Goal: Task Accomplishment & Management: Complete application form

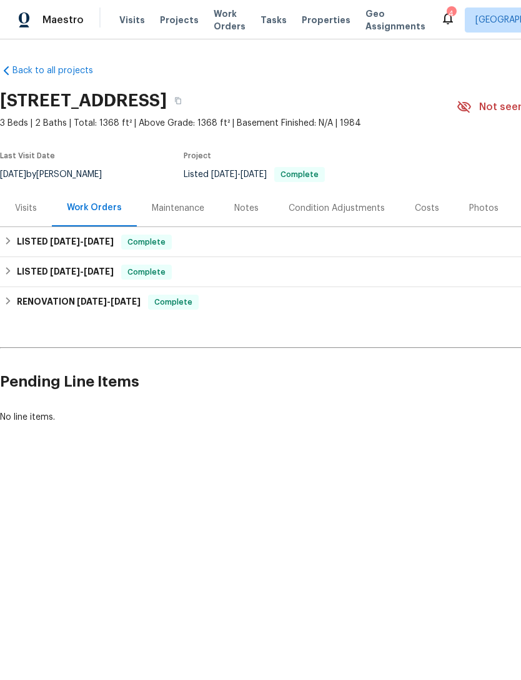
click at [26, 203] on div "Visits" at bounding box center [26, 208] width 22 height 13
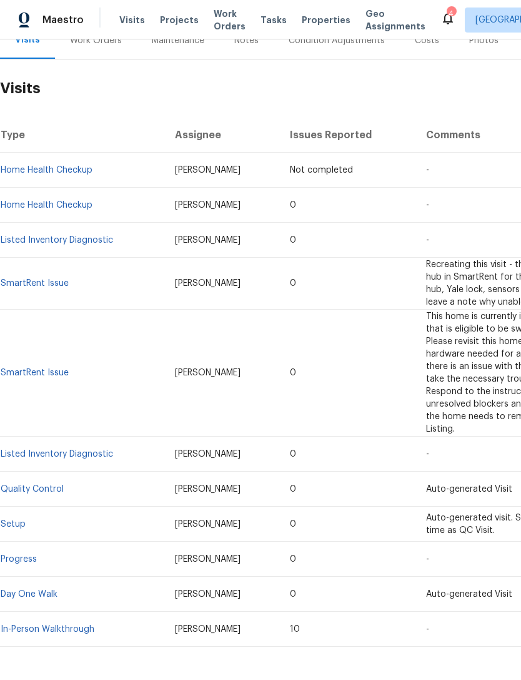
scroll to position [167, 0]
click at [76, 450] on link "Listed Inventory Diagnostic" at bounding box center [57, 454] width 113 height 9
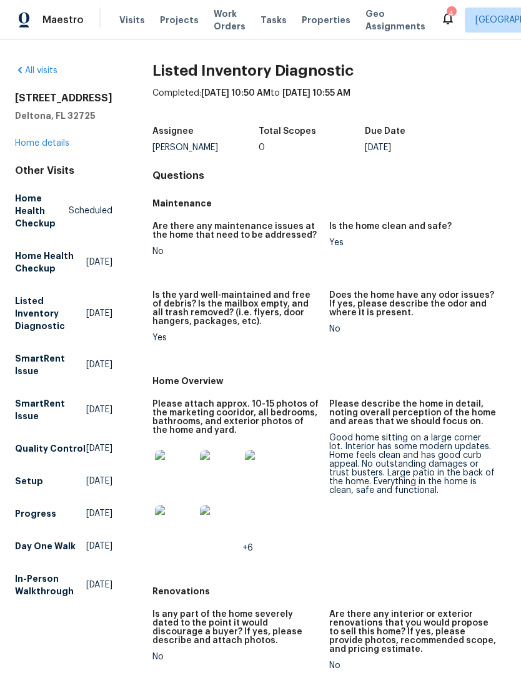
click at [212, 473] on img at bounding box center [220, 470] width 40 height 40
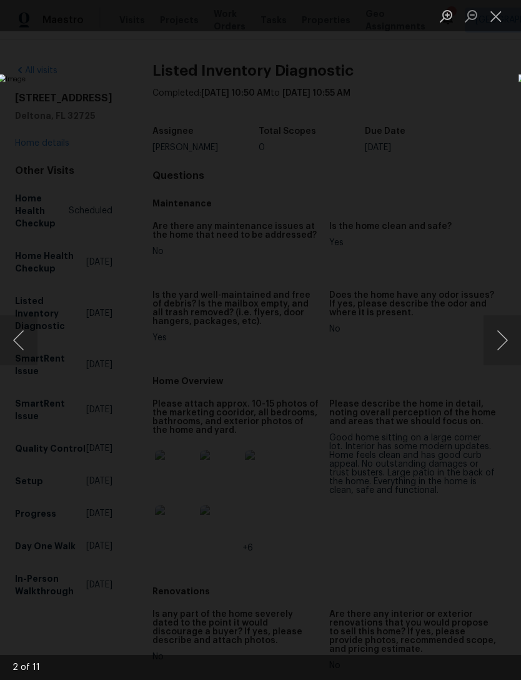
click at [503, 327] on button "Next image" at bounding box center [503, 340] width 38 height 50
click at [500, 329] on button "Next image" at bounding box center [503, 340] width 38 height 50
click at [499, 328] on button "Next image" at bounding box center [503, 340] width 38 height 50
click at [498, 335] on button "Next image" at bounding box center [503, 340] width 38 height 50
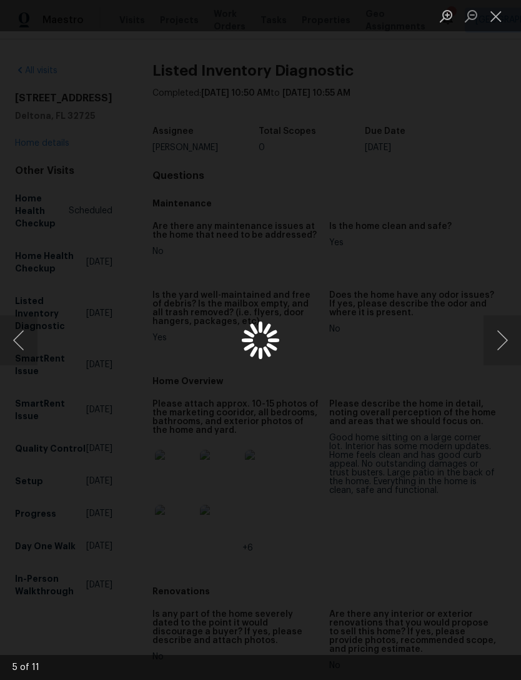
click at [498, 335] on button "Next image" at bounding box center [503, 340] width 38 height 50
click at [498, 339] on button "Next image" at bounding box center [503, 340] width 38 height 50
click at [498, 343] on button "Next image" at bounding box center [503, 340] width 38 height 50
click at [499, 341] on button "Next image" at bounding box center [503, 340] width 38 height 50
click at [496, 340] on button "Next image" at bounding box center [503, 340] width 38 height 50
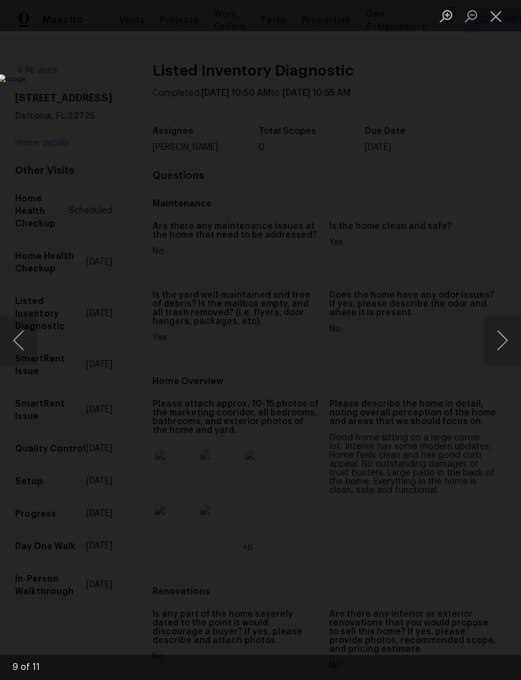
click at [498, 340] on button "Next image" at bounding box center [503, 340] width 38 height 50
click at [503, 338] on button "Next image" at bounding box center [503, 340] width 38 height 50
click at [500, 340] on button "Next image" at bounding box center [503, 340] width 38 height 50
click at [499, 343] on button "Next image" at bounding box center [503, 340] width 38 height 50
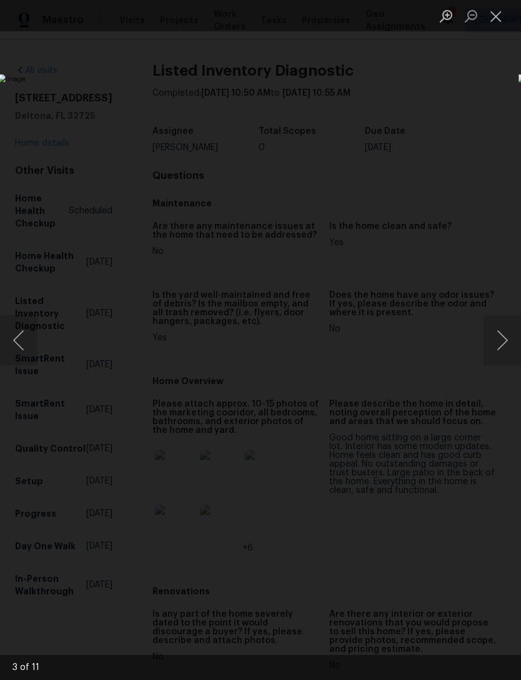
click at [500, 346] on button "Next image" at bounding box center [503, 340] width 38 height 50
click at [500, 345] on button "Next image" at bounding box center [503, 340] width 38 height 50
click at [500, 344] on button "Next image" at bounding box center [503, 340] width 38 height 50
click at [497, 339] on button "Next image" at bounding box center [503, 340] width 38 height 50
click at [497, 338] on button "Next image" at bounding box center [503, 340] width 38 height 50
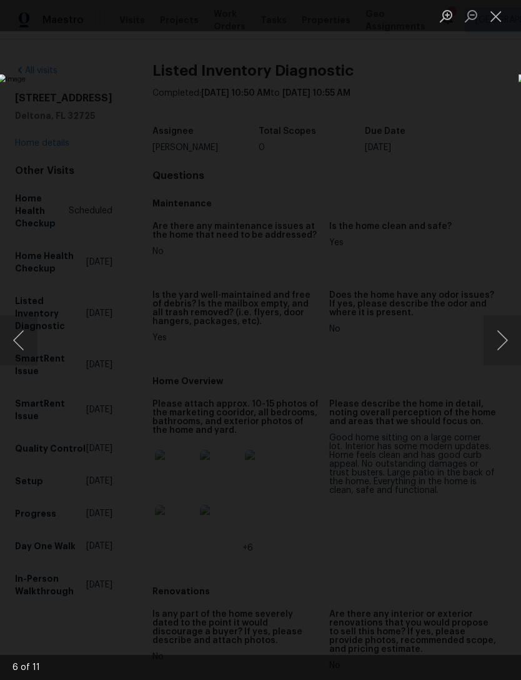
click at [497, 340] on button "Next image" at bounding box center [503, 340] width 38 height 50
click at [505, 337] on button "Next image" at bounding box center [503, 340] width 38 height 50
click at [11, 336] on button "Previous image" at bounding box center [19, 340] width 38 height 50
click at [497, 11] on button "Close lightbox" at bounding box center [496, 16] width 25 height 22
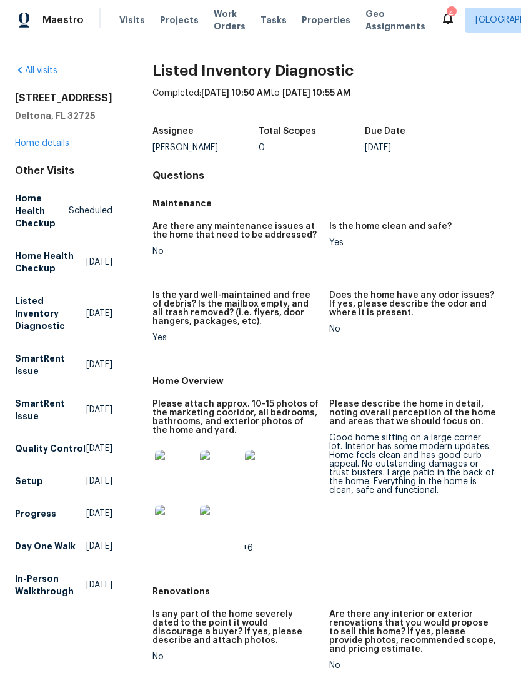
click at [34, 69] on link "All visits" at bounding box center [36, 70] width 43 height 9
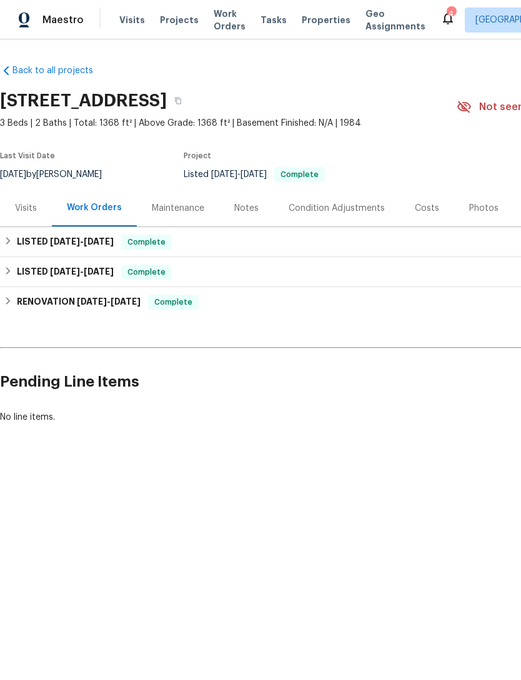
click at [19, 208] on div "Visits" at bounding box center [26, 208] width 22 height 13
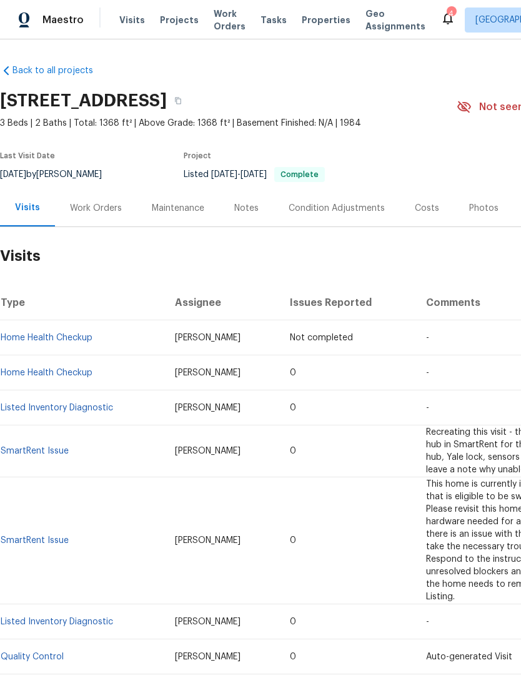
click at [34, 376] on link "Home Health Checkup" at bounding box center [47, 372] width 92 height 9
click at [34, 368] on link "Home Health Checkup" at bounding box center [47, 372] width 92 height 9
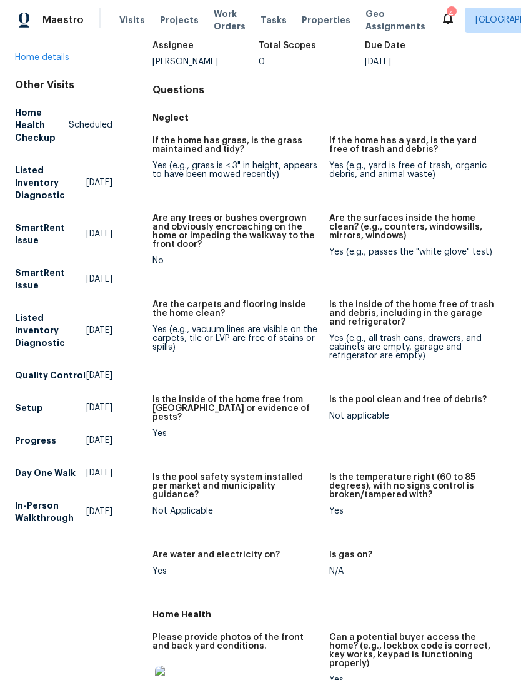
scroll to position [49, 0]
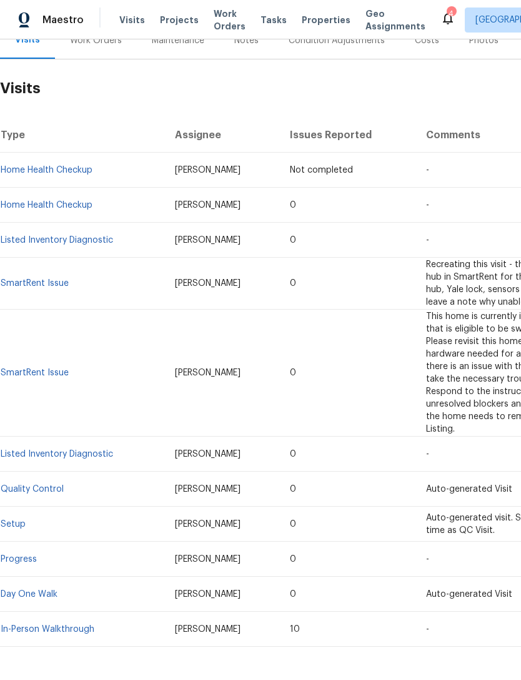
scroll to position [167, 0]
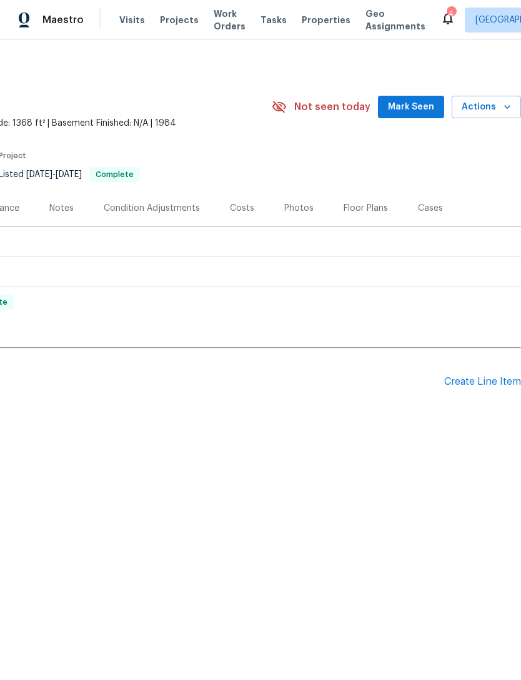
scroll to position [0, 185]
click at [479, 383] on div "Create Line Item" at bounding box center [483, 382] width 77 height 12
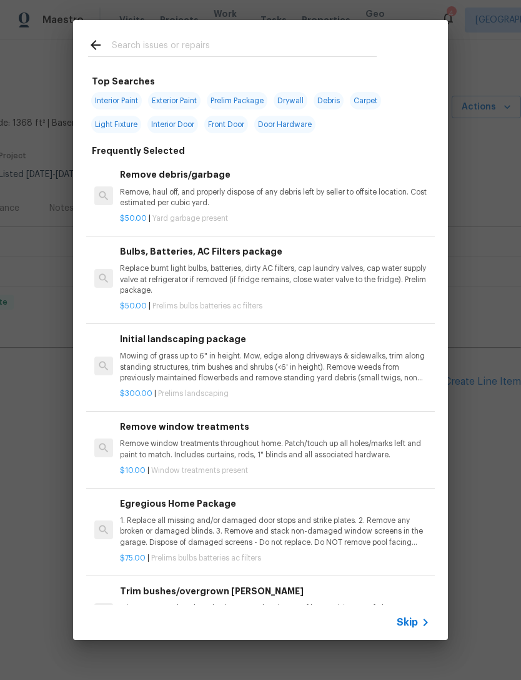
click at [268, 50] on input "text" at bounding box center [244, 47] width 265 height 19
click at [353, 56] on input "text" at bounding box center [244, 47] width 265 height 19
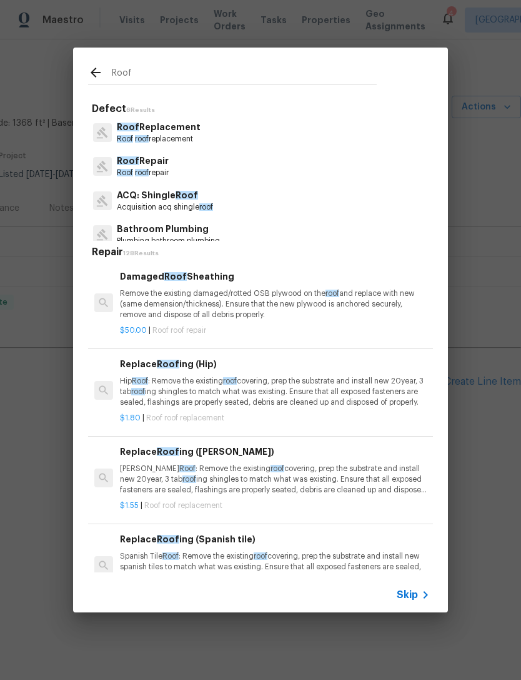
type input "Roof"
click at [379, 150] on div "Roof Repair Roof roof repair" at bounding box center [260, 166] width 345 height 34
click at [373, 151] on div "Roof Repair Roof roof repair" at bounding box center [260, 166] width 345 height 34
click at [376, 148] on div "Roof Replacement Roof roof replacement" at bounding box center [260, 133] width 345 height 34
click at [329, 168] on div "Roof Repair Roof roof repair" at bounding box center [260, 166] width 345 height 34
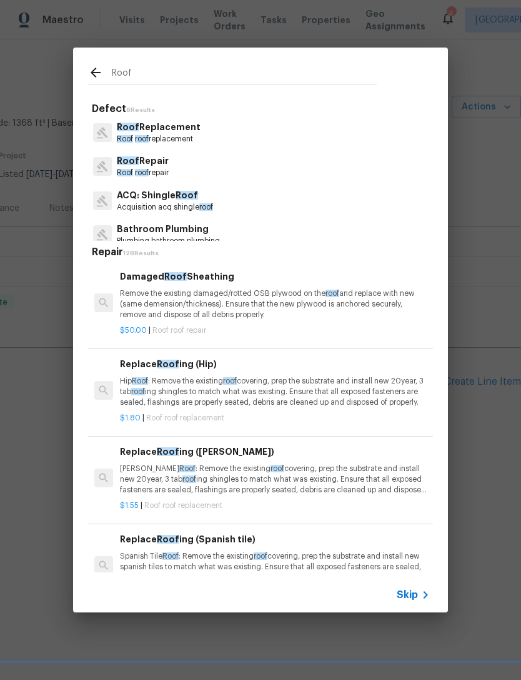
click at [157, 168] on p "Roof roof repair" at bounding box center [143, 173] width 52 height 11
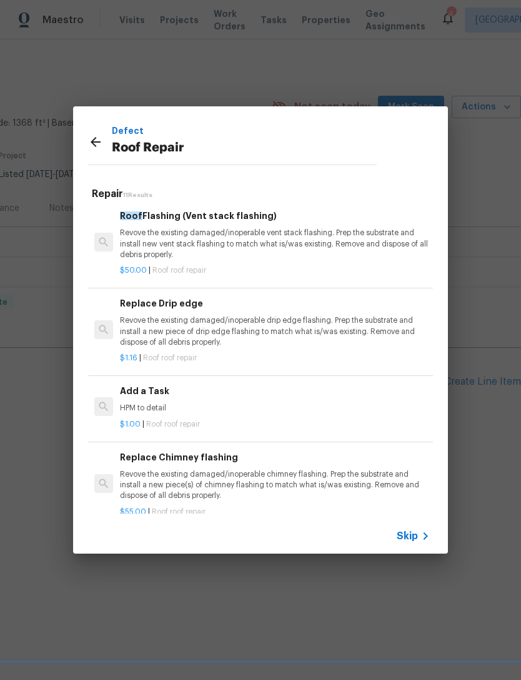
scroll to position [613, 0]
click at [361, 385] on h6 "Add a Task" at bounding box center [275, 392] width 310 height 14
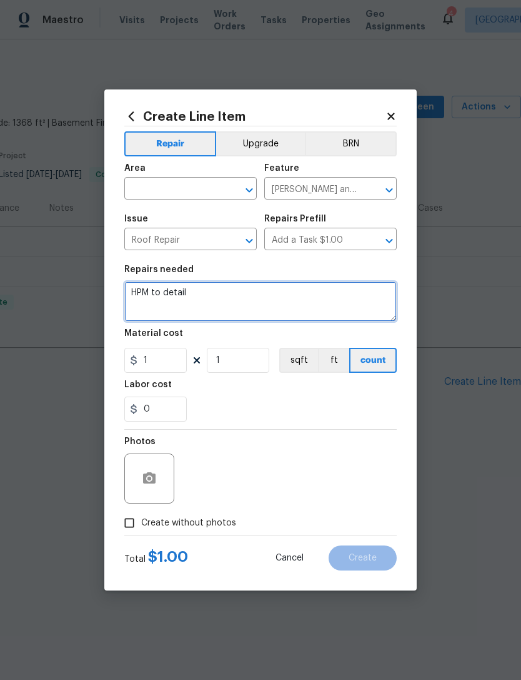
click at [362, 303] on textarea "HPM to detail" at bounding box center [260, 301] width 273 height 40
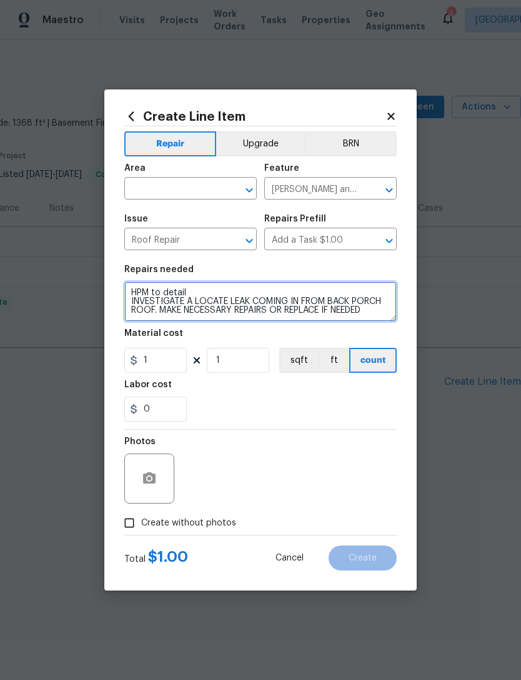
type textarea "HPM to detail INVESTIGATE A LOCATE LEAK COMING IN FROM BACK PORCH ROOF. MAKE NE…"
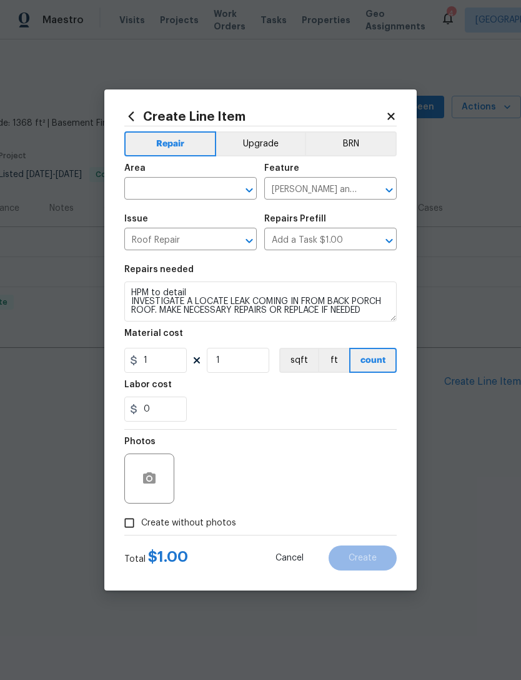
click at [141, 193] on input "text" at bounding box center [173, 189] width 98 height 19
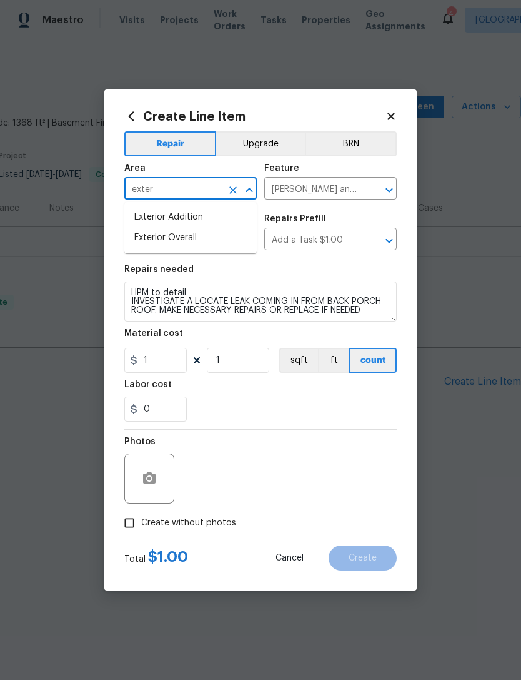
click at [143, 243] on li "Exterior Overall" at bounding box center [190, 238] width 133 height 21
type input "Exterior Overall"
click at [154, 358] on input "1" at bounding box center [155, 360] width 63 height 25
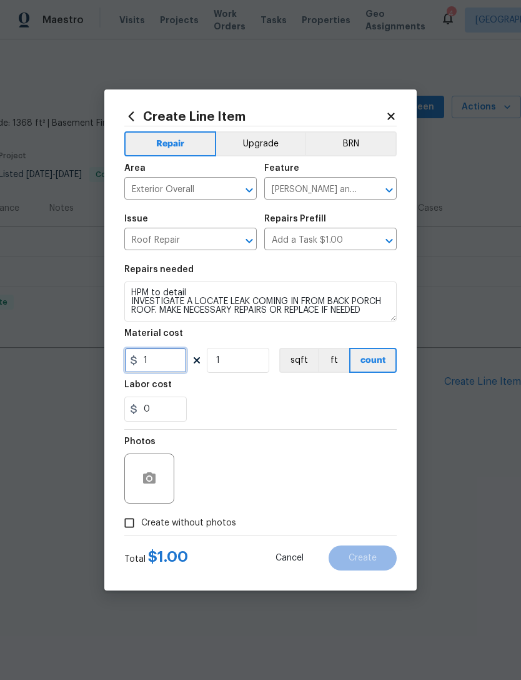
click at [154, 358] on input "1" at bounding box center [155, 360] width 63 height 25
type input "250"
click at [381, 410] on div "Repair Upgrade BRN Area Exterior Overall ​ Feature Eaves and Trim ​ Issue Roof …" at bounding box center [260, 330] width 273 height 408
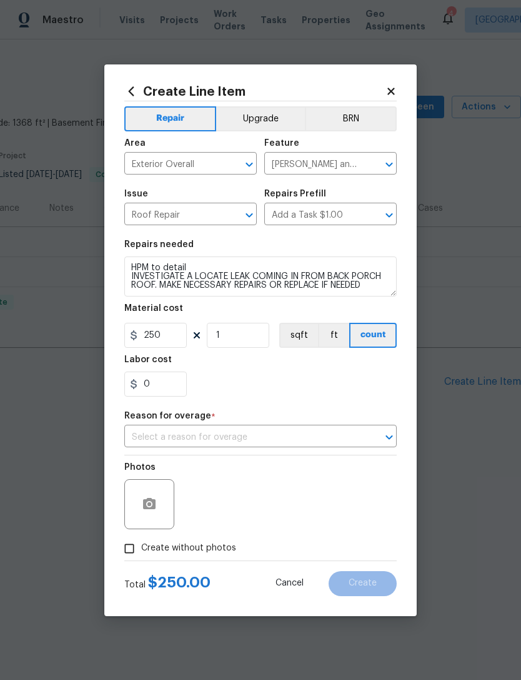
click at [390, 441] on icon "Open" at bounding box center [389, 437] width 15 height 15
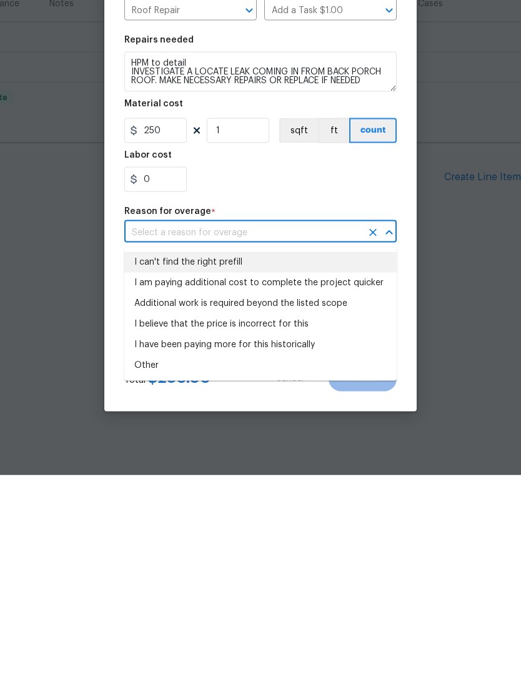
click at [219, 456] on li "I can't find the right prefill" at bounding box center [260, 466] width 273 height 21
type input "I can't find the right prefill"
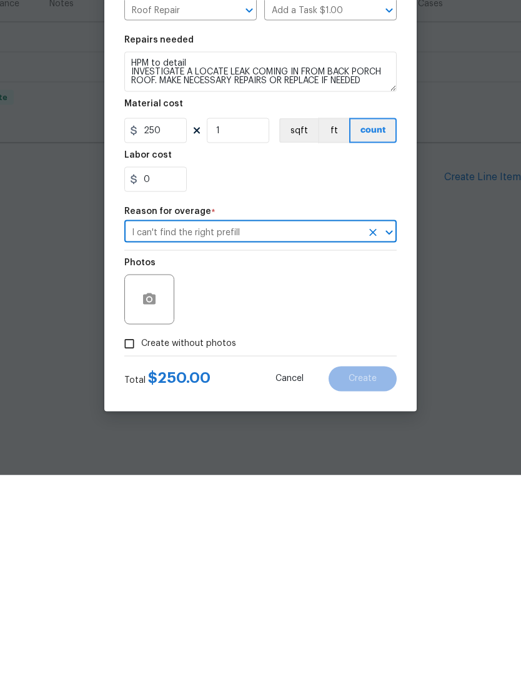
click at [223, 541] on span "Create without photos" at bounding box center [188, 547] width 95 height 13
click at [141, 536] on input "Create without photos" at bounding box center [130, 548] width 24 height 24
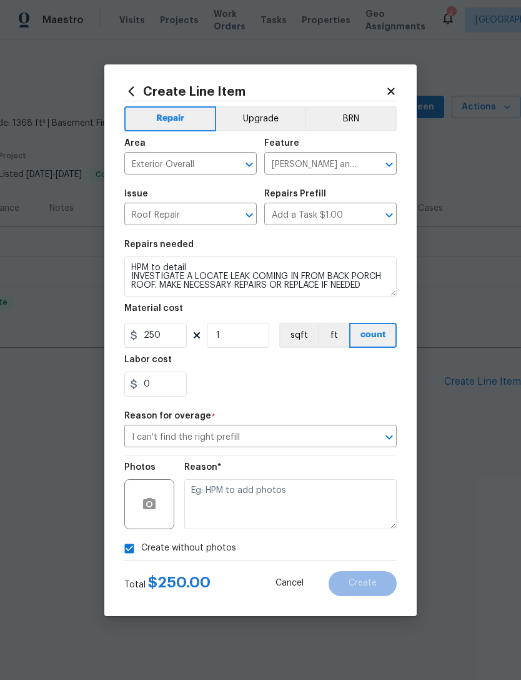
click at [134, 549] on input "Create without photos" at bounding box center [130, 548] width 24 height 24
checkbox input "false"
click at [152, 509] on icon "button" at bounding box center [149, 503] width 13 height 11
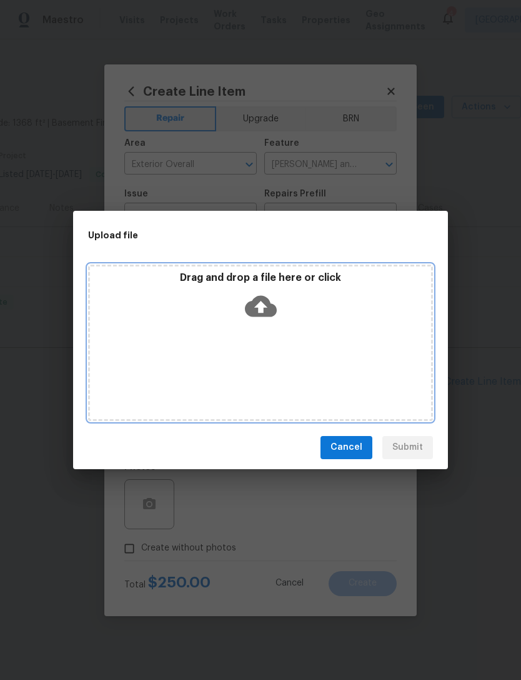
click at [325, 322] on div "Drag and drop a file here or click" at bounding box center [260, 298] width 341 height 54
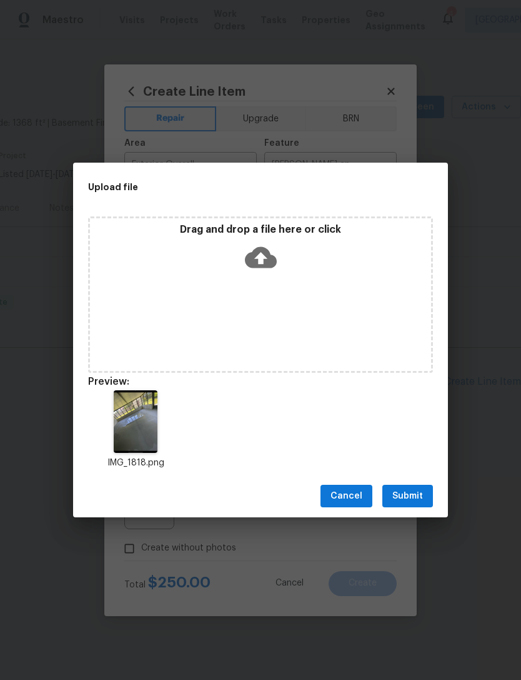
click at [414, 493] on span "Submit" at bounding box center [408, 496] width 31 height 16
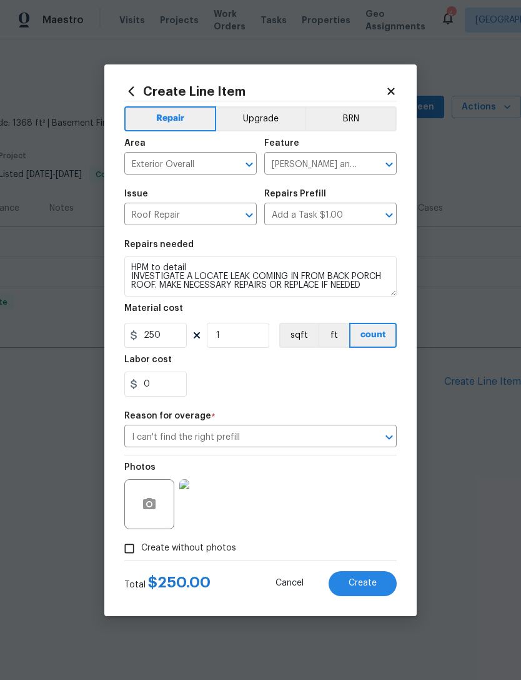
click at [370, 586] on span "Create" at bounding box center [363, 582] width 28 height 9
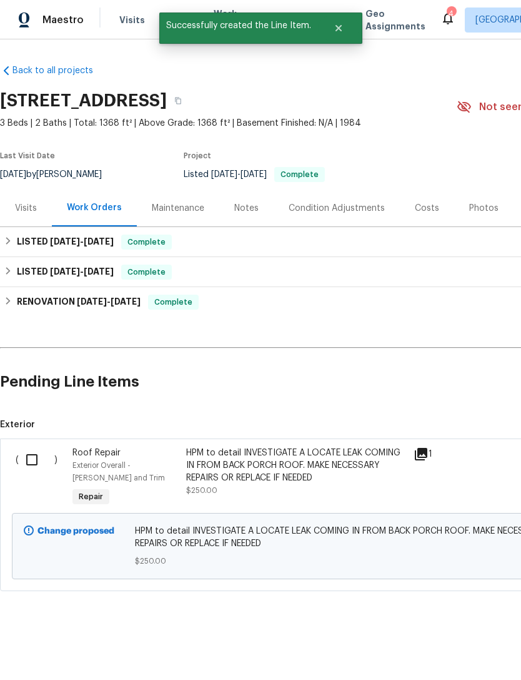
scroll to position [0, -1]
click at [34, 460] on input "checkbox" at bounding box center [37, 459] width 36 height 26
click at [468, 655] on span "Create Work Order" at bounding box center [449, 649] width 83 height 16
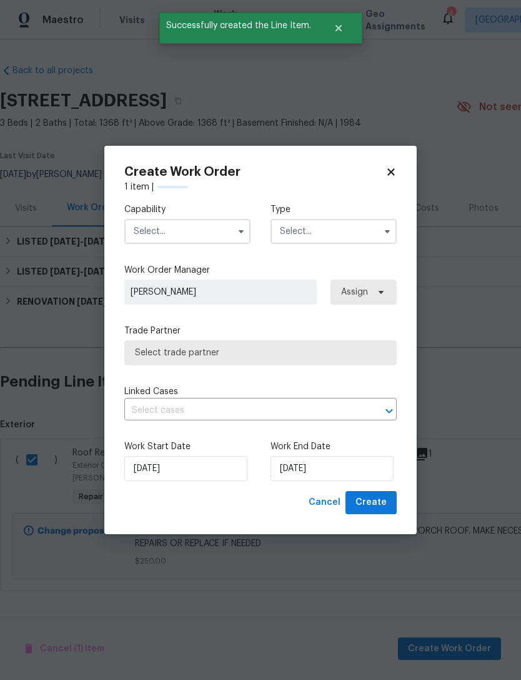
checkbox input "false"
click at [226, 239] on input "text" at bounding box center [187, 231] width 126 height 25
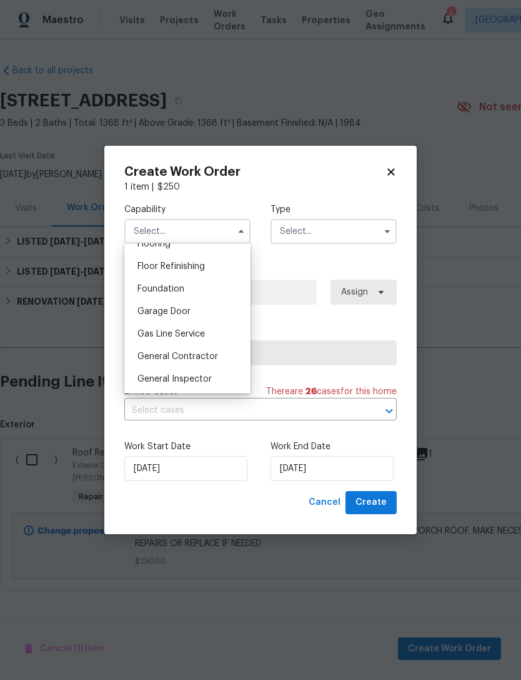
scroll to position [506, 0]
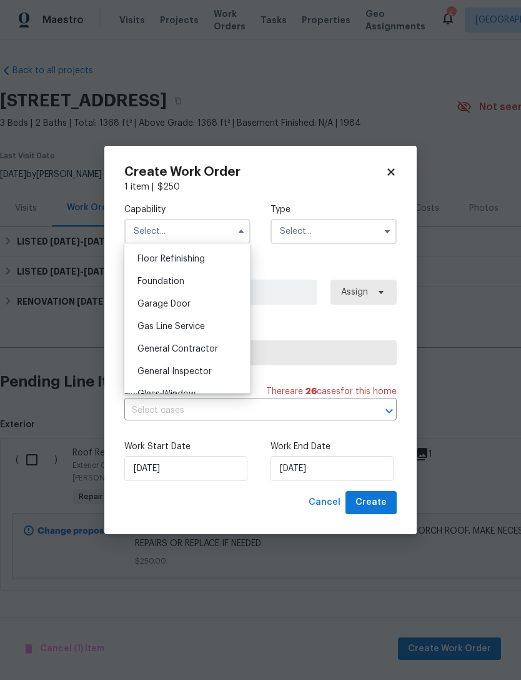
click at [203, 349] on span "General Contractor" at bounding box center [178, 348] width 81 height 9
type input "General Contractor"
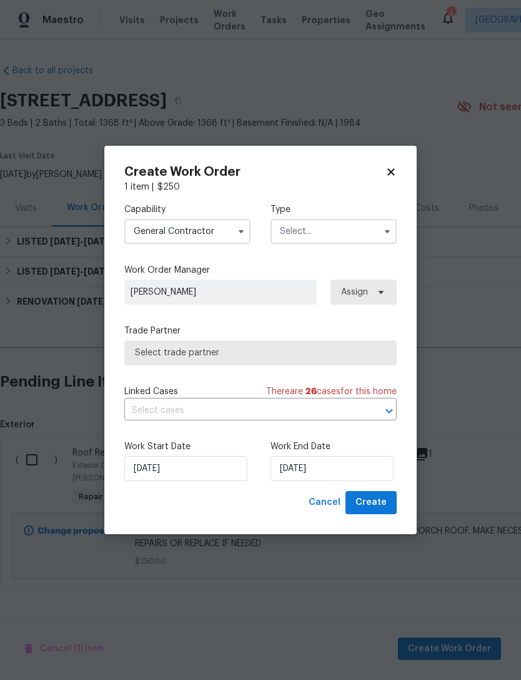
click at [341, 243] on input "text" at bounding box center [334, 231] width 126 height 25
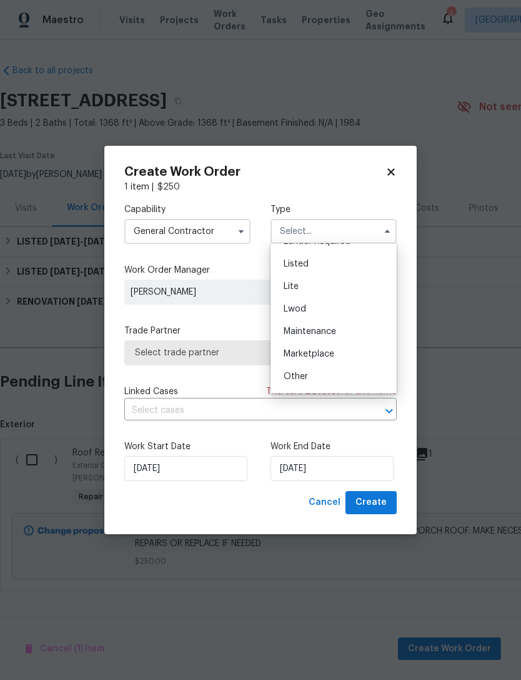
scroll to position [108, 0]
click at [351, 289] on div "Listed" at bounding box center [334, 285] width 120 height 23
type input "Listed"
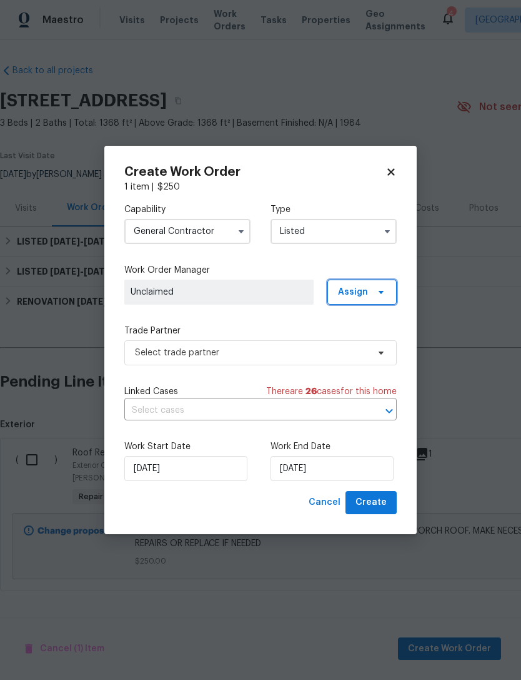
click at [365, 292] on span "Assign" at bounding box center [353, 292] width 30 height 13
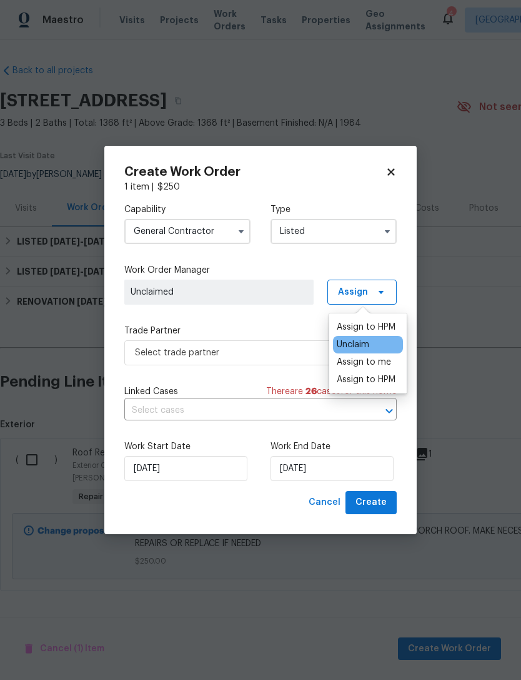
click at [380, 328] on div "Assign to HPM" at bounding box center [366, 327] width 59 height 13
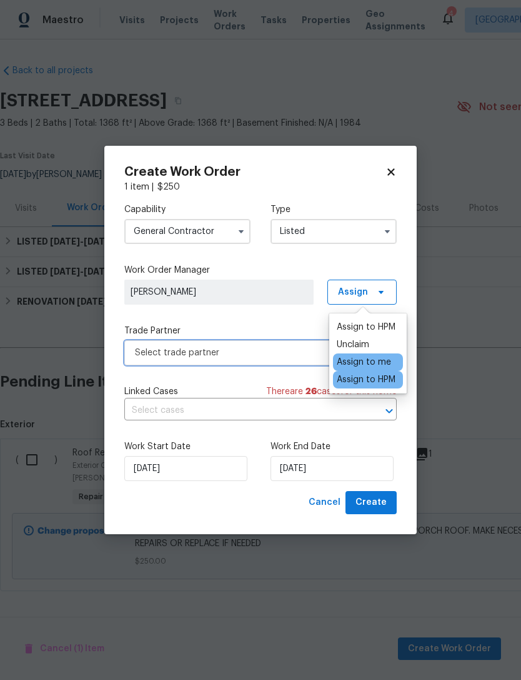
click at [301, 348] on span "Select trade partner" at bounding box center [251, 352] width 233 height 13
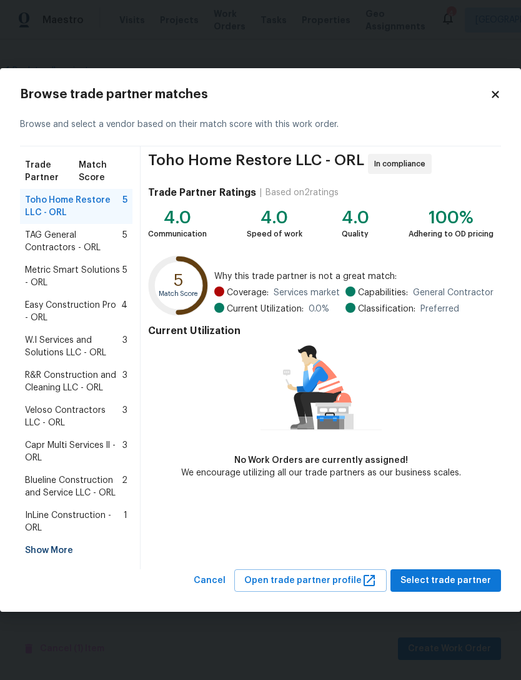
click at [103, 531] on span "InLine Construction - ORL" at bounding box center [74, 521] width 99 height 25
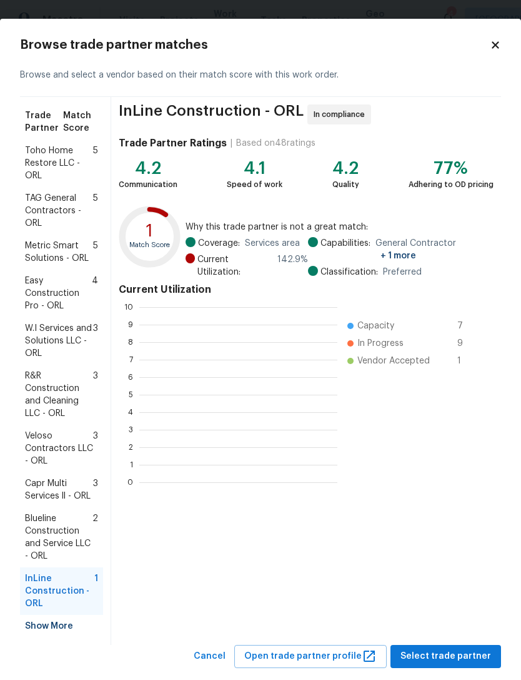
scroll to position [175, 198]
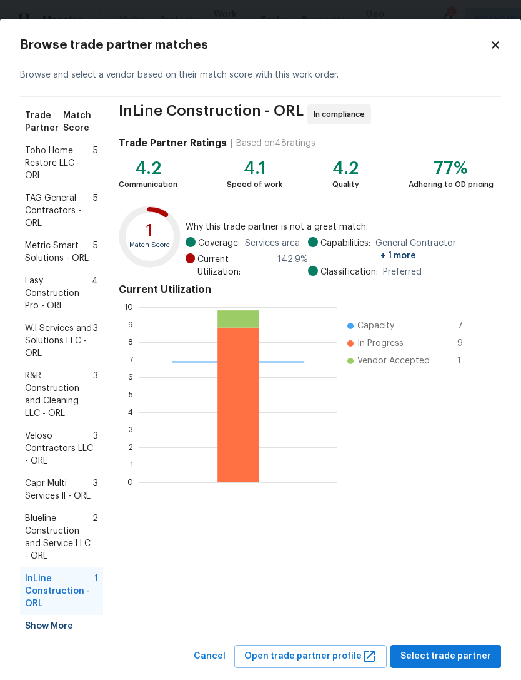
click at [442, 660] on span "Select trade partner" at bounding box center [446, 656] width 91 height 16
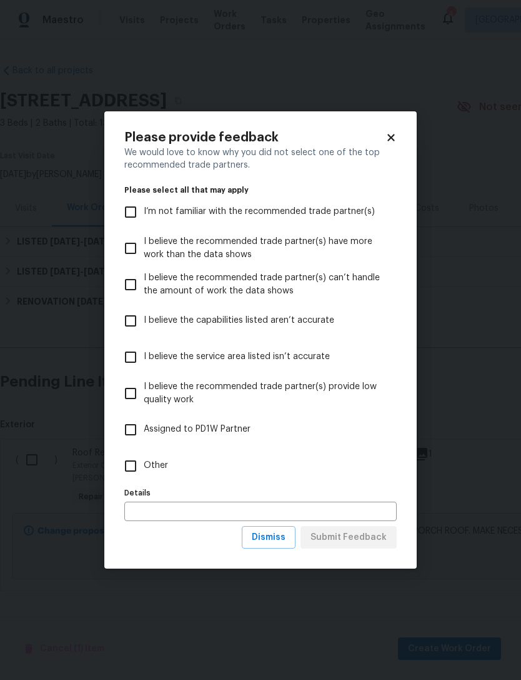
click at [118, 466] on input "Other" at bounding box center [131, 466] width 26 height 26
checkbox input "true"
click at [376, 531] on span "Submit Feedback" at bounding box center [349, 538] width 76 height 16
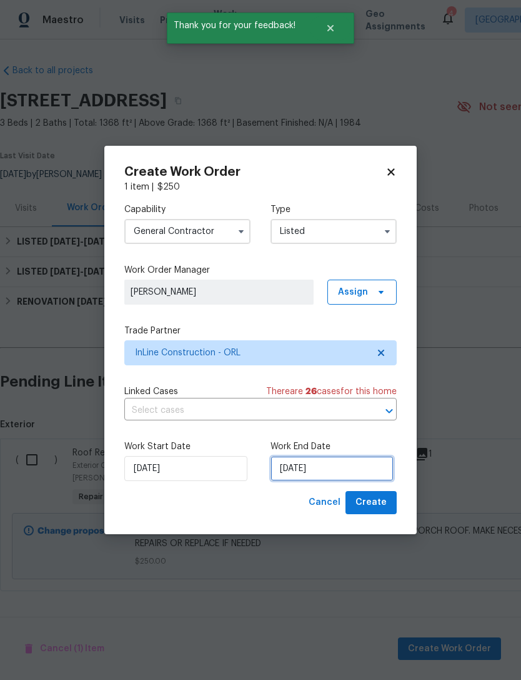
click at [352, 463] on input "9/2/2025" at bounding box center [332, 468] width 123 height 25
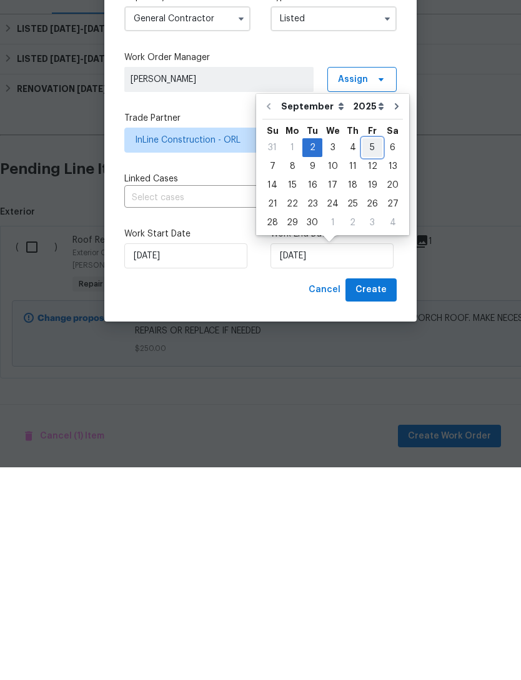
click at [368, 351] on div "5" at bounding box center [373, 360] width 20 height 18
type input "9/5/2025"
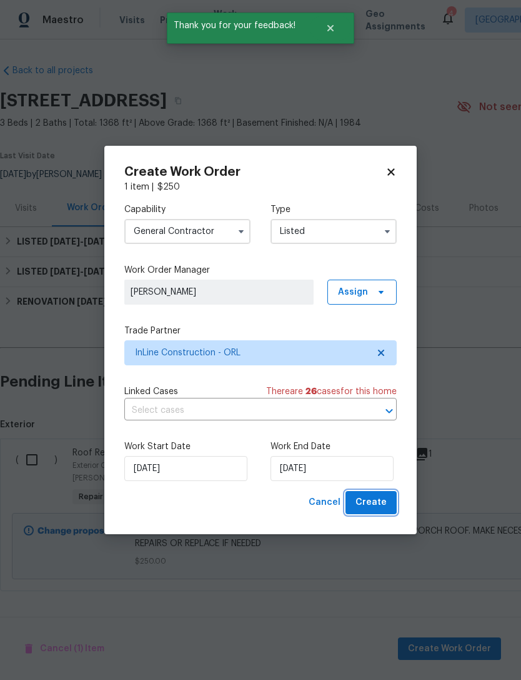
click at [378, 501] on span "Create" at bounding box center [371, 503] width 31 height 16
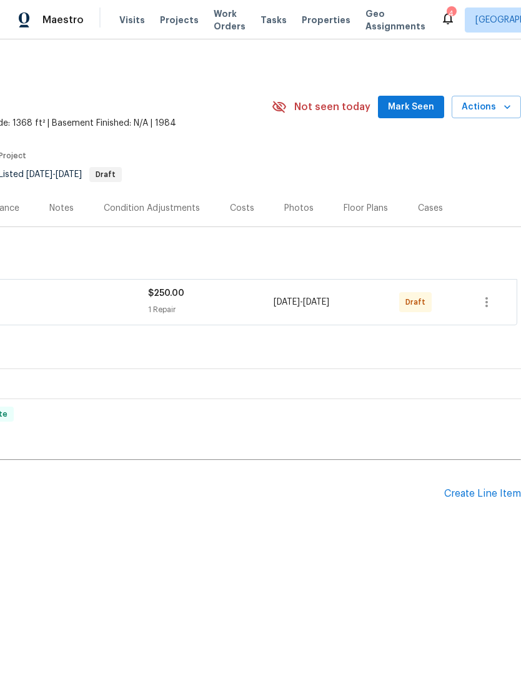
scroll to position [0, 188]
click at [491, 299] on icon "button" at bounding box center [487, 301] width 15 height 15
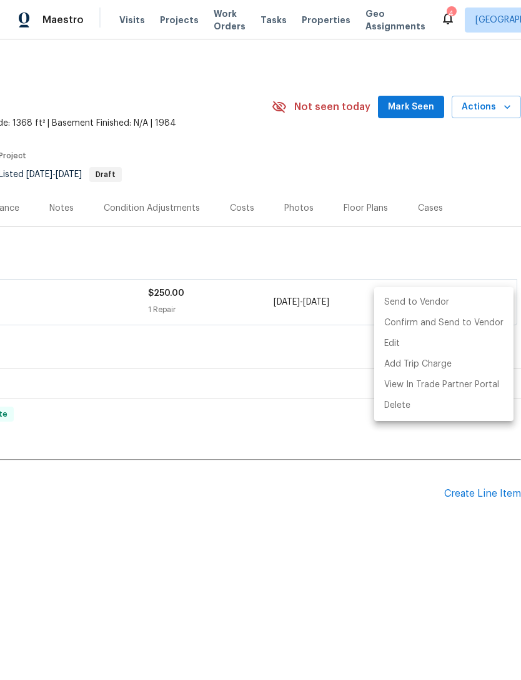
click at [453, 303] on li "Send to Vendor" at bounding box center [444, 302] width 139 height 21
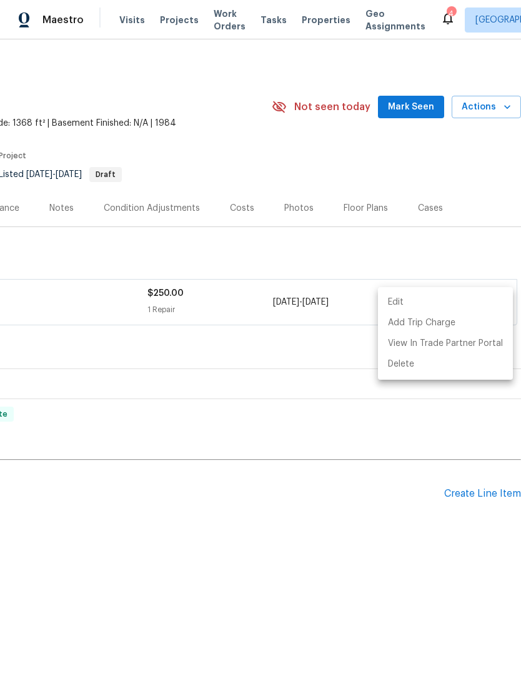
click at [411, 571] on div at bounding box center [260, 340] width 521 height 680
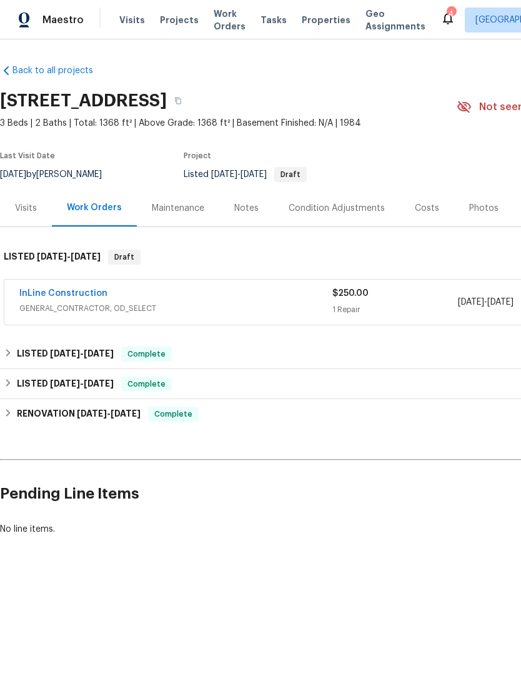
scroll to position [0, 0]
click at [221, 21] on span "Work Orders" at bounding box center [230, 20] width 32 height 25
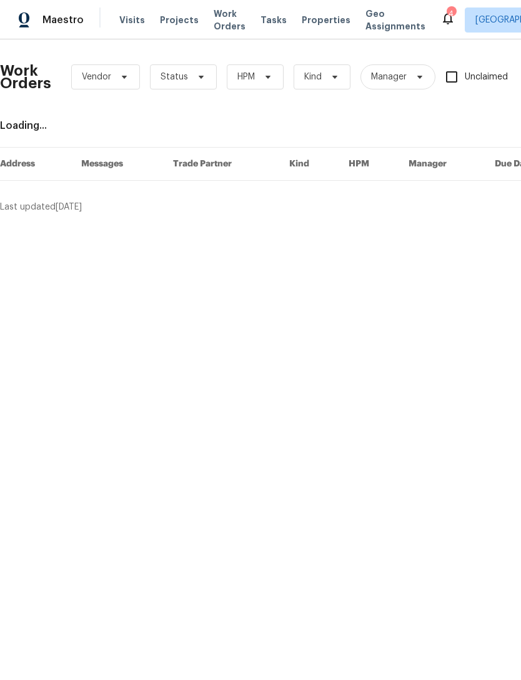
click at [310, 22] on span "Properties" at bounding box center [326, 20] width 49 height 13
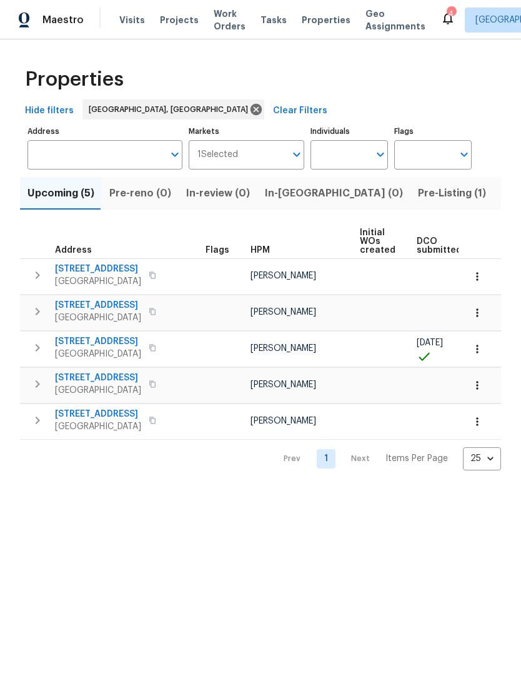
click at [501, 198] on span "Listed (28)" at bounding box center [528, 193] width 54 height 18
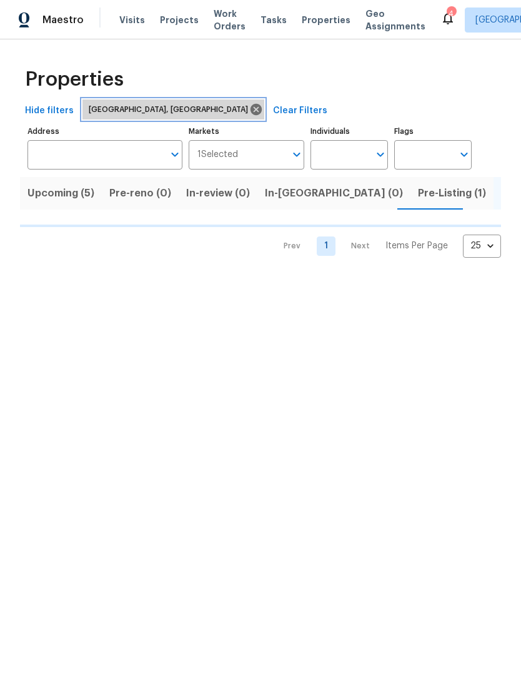
click at [249, 109] on icon at bounding box center [256, 110] width 14 height 14
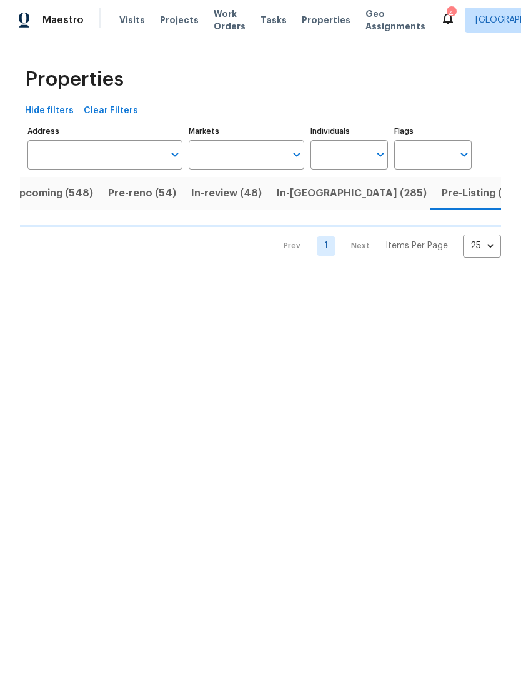
scroll to position [0, 17]
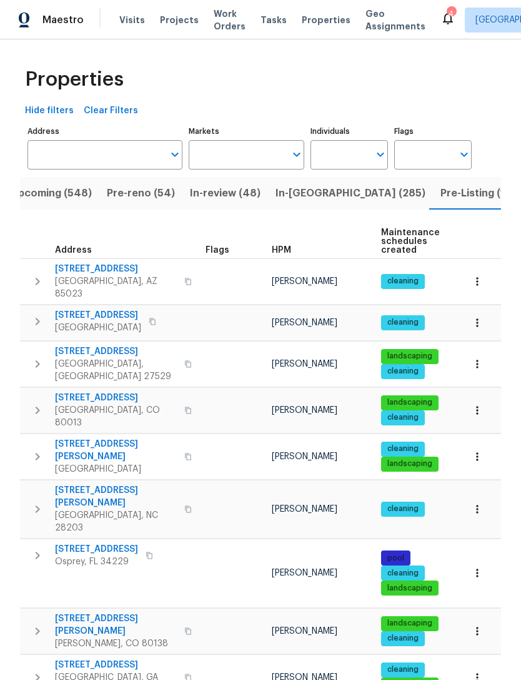
click at [360, 157] on input "Individuals" at bounding box center [340, 154] width 59 height 29
type input "[PERSON_NAME]"
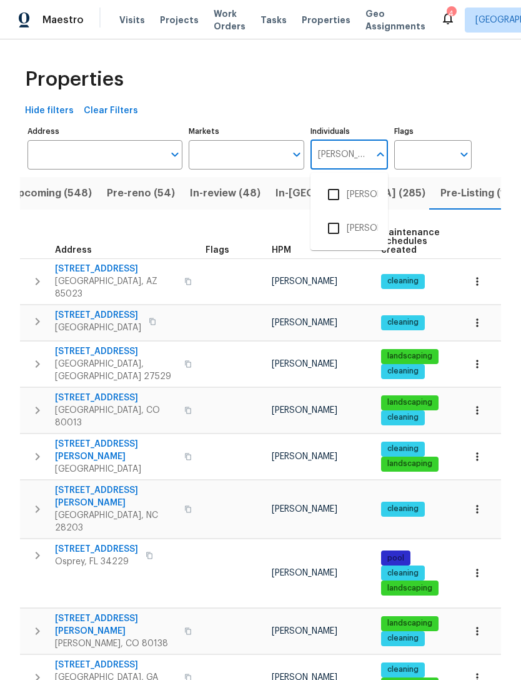
click at [334, 189] on input "checkbox" at bounding box center [334, 194] width 26 height 26
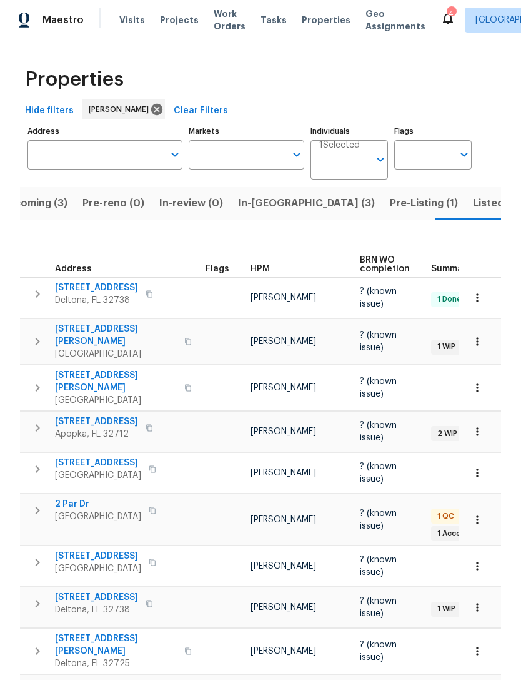
click at [271, 194] on span "In-[GEOGRAPHIC_DATA] (3)" at bounding box center [306, 203] width 137 height 18
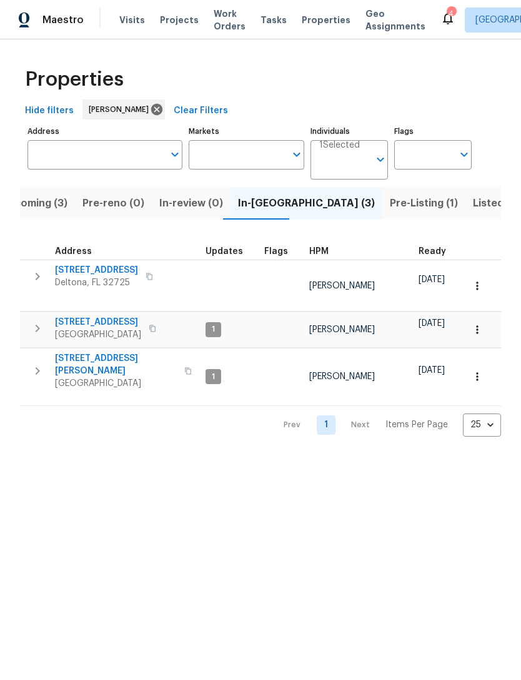
click at [80, 359] on span "1041 Hamilton Ave" at bounding box center [116, 364] width 122 height 25
click at [114, 267] on span "1292 Buccaneer Ave" at bounding box center [96, 270] width 83 height 13
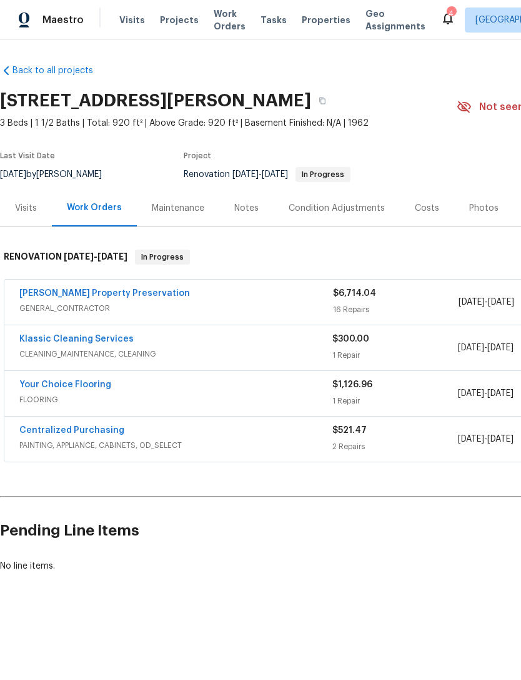
click at [244, 210] on div "Notes" at bounding box center [246, 208] width 24 height 13
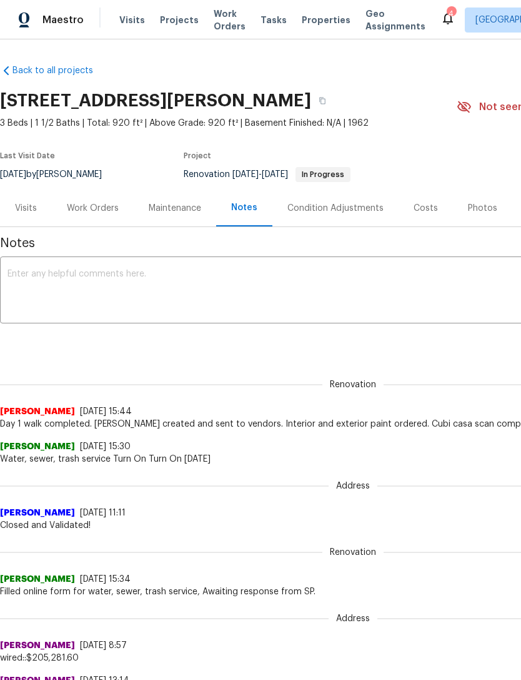
click at [384, 299] on textarea at bounding box center [353, 291] width 691 height 44
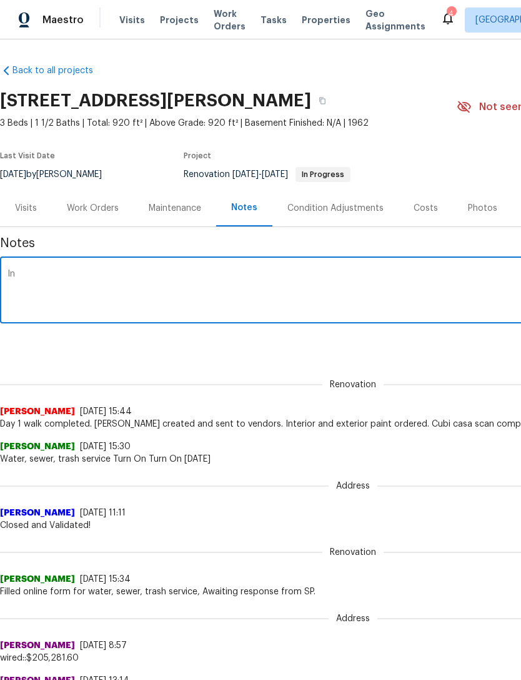
type textarea "I"
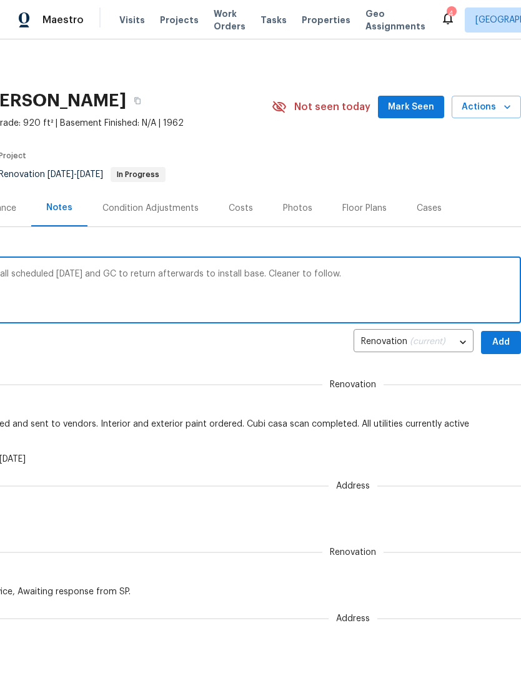
type textarea "Paint to be completed [DATE], flooring install scheduled [DATE] and GC to retur…"
click at [505, 340] on span "Add" at bounding box center [501, 342] width 20 height 16
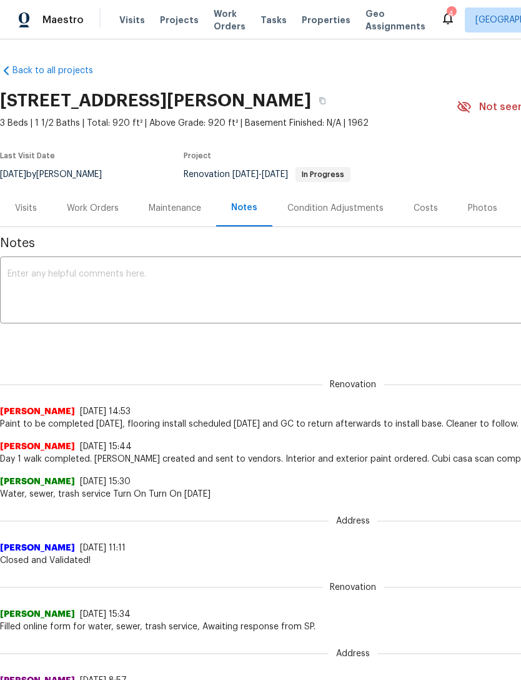
scroll to position [0, 0]
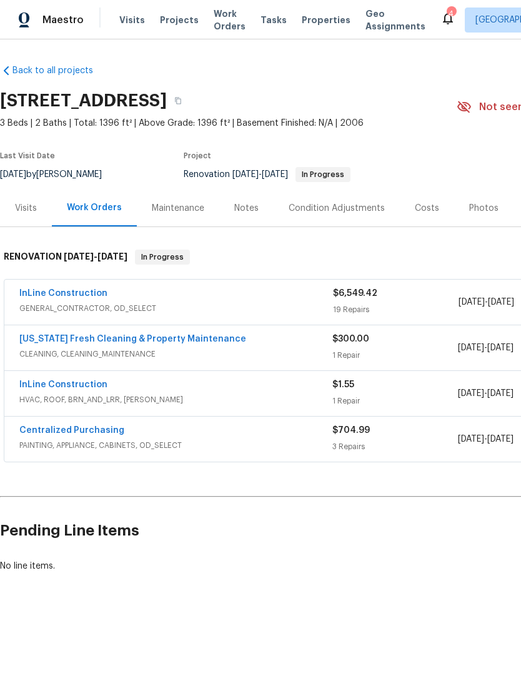
click at [248, 214] on div "Notes" at bounding box center [246, 208] width 24 height 13
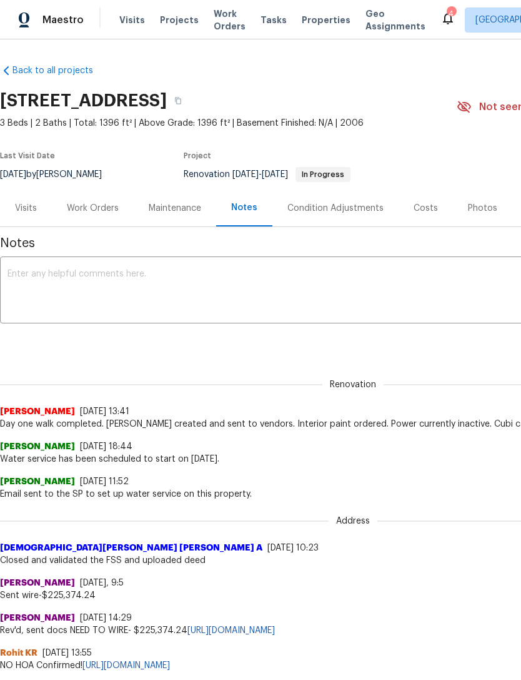
click at [433, 285] on textarea at bounding box center [353, 291] width 691 height 44
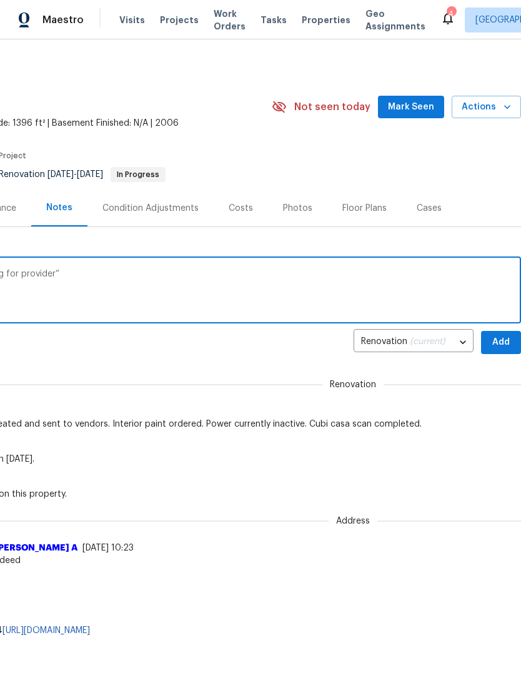
scroll to position [0, 185]
type textarea "Power still not active. Ticket status “waiting for provider”"
click at [500, 338] on span "Add" at bounding box center [501, 342] width 20 height 16
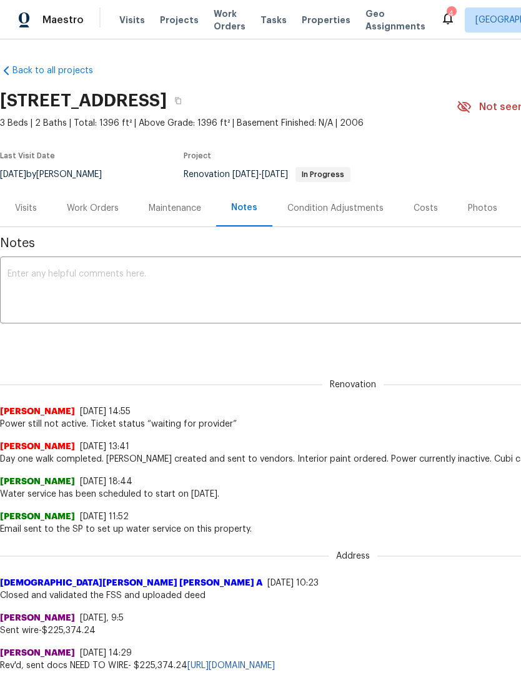
scroll to position [0, 0]
click at [308, 21] on span "Properties" at bounding box center [326, 20] width 49 height 13
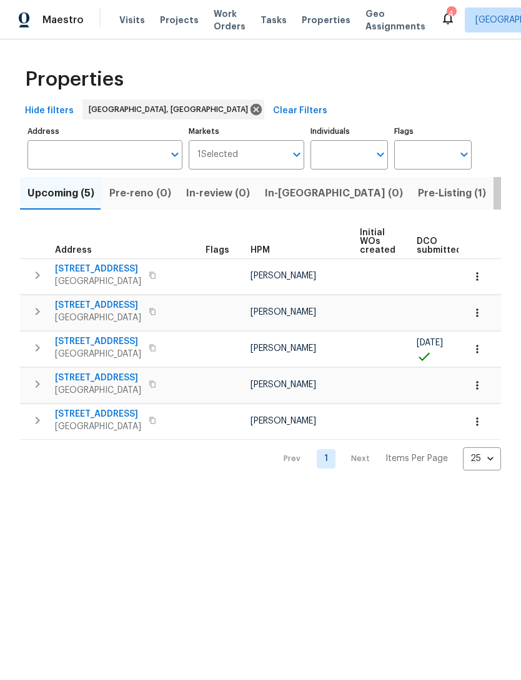
click at [501, 194] on span "Listed (28)" at bounding box center [528, 193] width 54 height 18
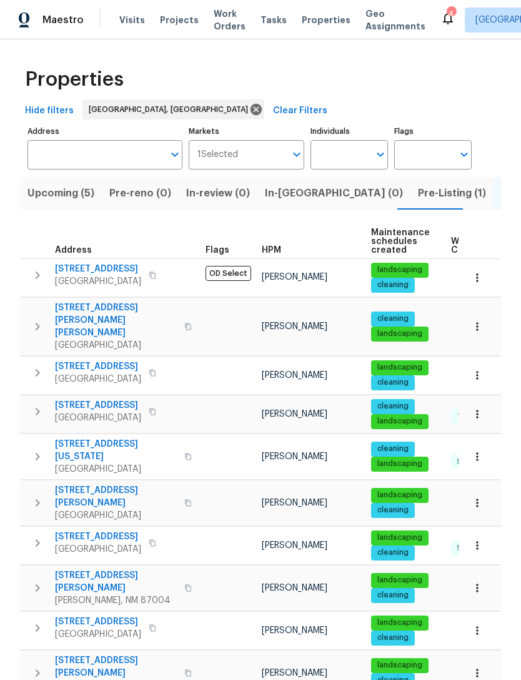
click at [249, 103] on icon at bounding box center [256, 110] width 14 height 14
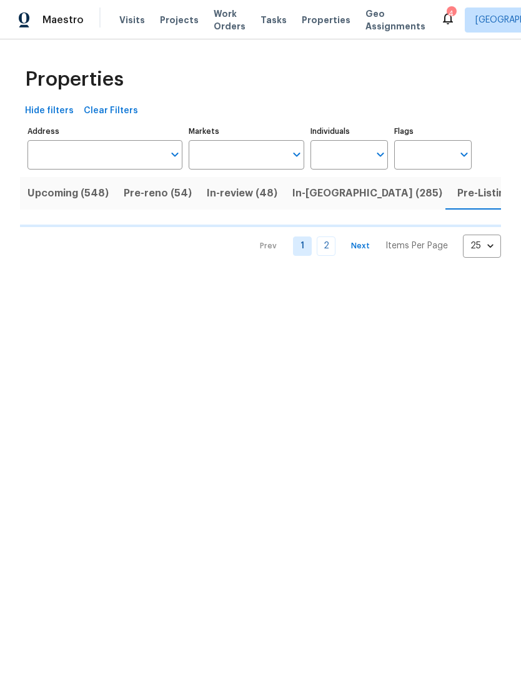
scroll to position [0, 18]
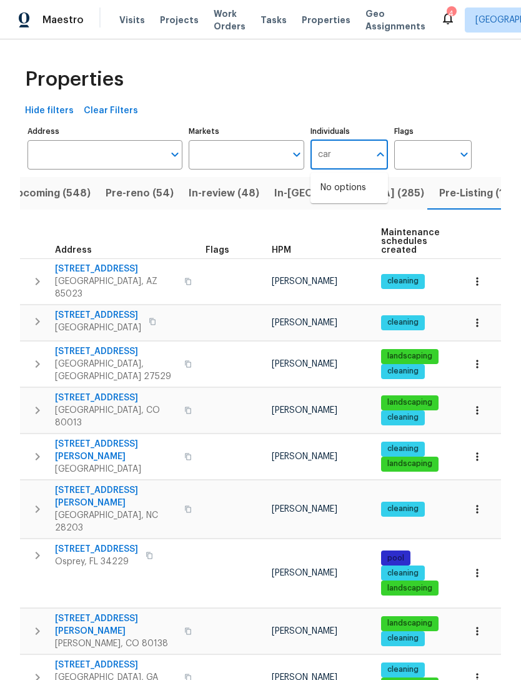
type input "[PERSON_NAME]"
click at [346, 187] on input "checkbox" at bounding box center [334, 194] width 26 height 26
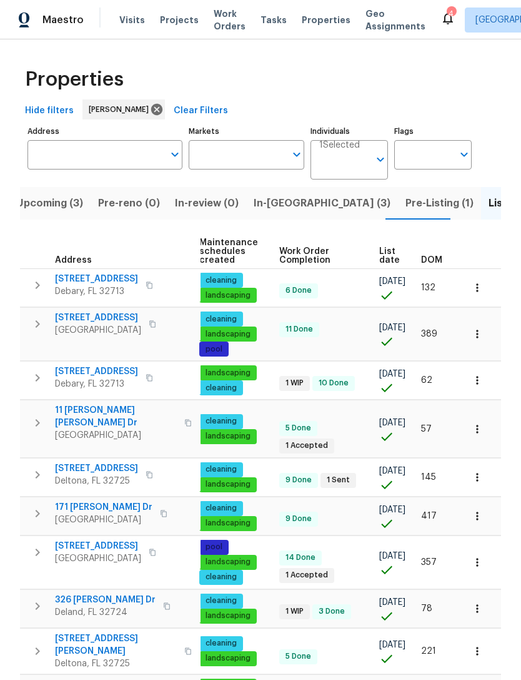
click at [359, 150] on input "Individuals" at bounding box center [344, 164] width 50 height 29
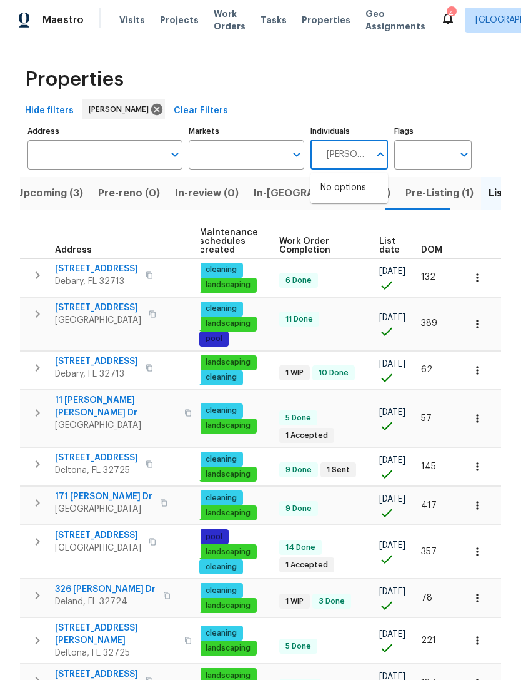
type input "Austin"
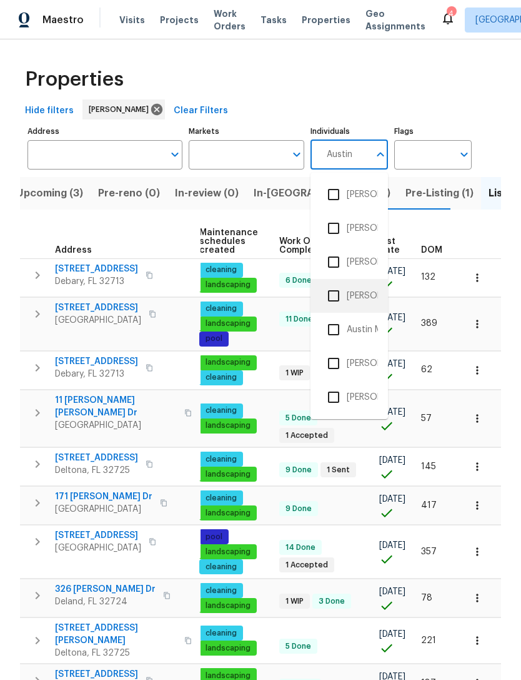
click at [370, 283] on li "[PERSON_NAME]" at bounding box center [350, 296] width 58 height 26
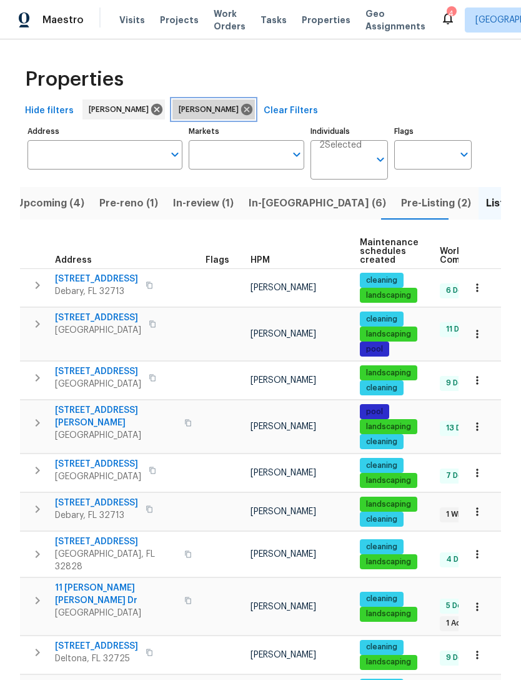
click at [241, 109] on icon at bounding box center [246, 109] width 11 height 11
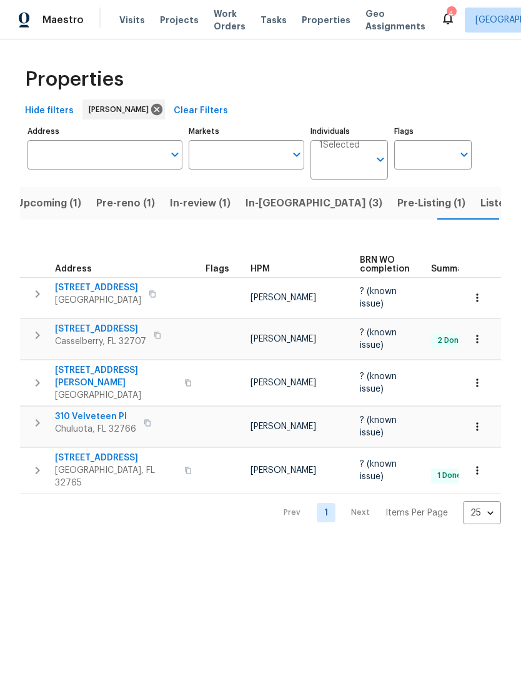
click at [481, 212] on span "Listed (8)" at bounding box center [505, 203] width 48 height 18
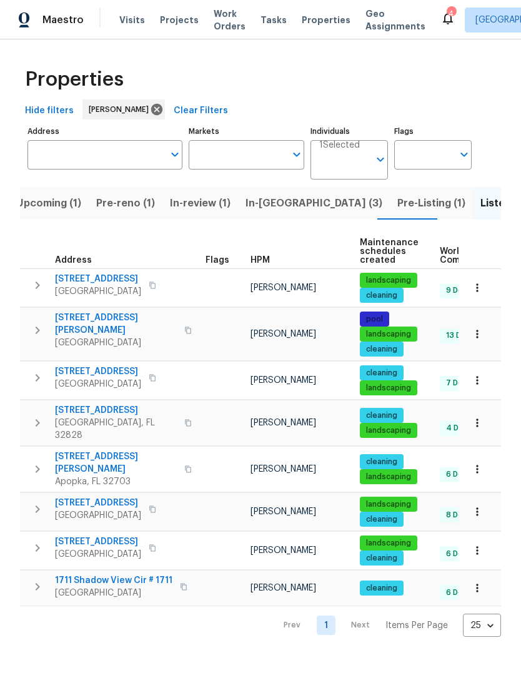
click at [398, 209] on span "Pre-Listing (1)" at bounding box center [432, 203] width 68 height 18
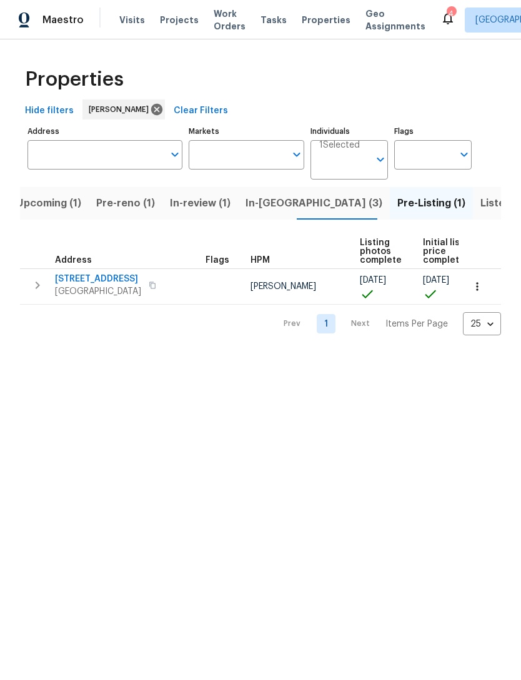
click at [264, 203] on span "In-[GEOGRAPHIC_DATA] (3)" at bounding box center [314, 203] width 137 height 18
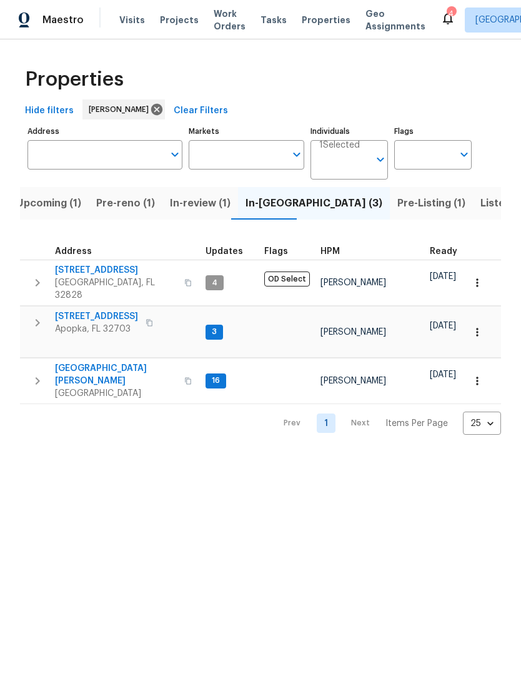
click at [134, 203] on span "Pre-reno (1)" at bounding box center [125, 203] width 59 height 18
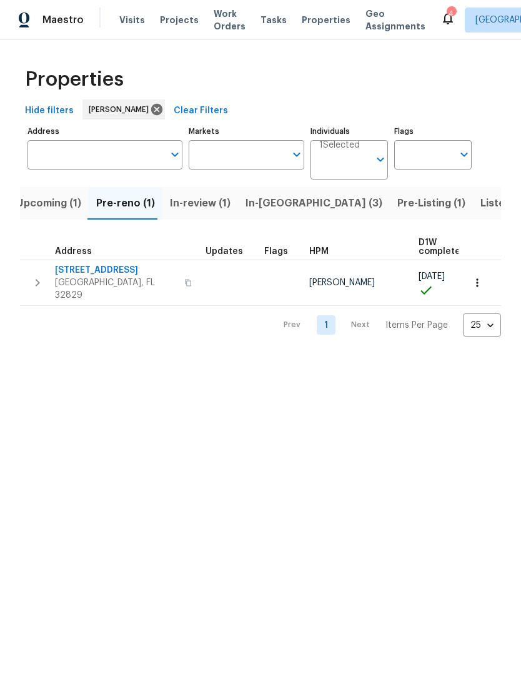
click at [209, 199] on span "In-review (1)" at bounding box center [200, 203] width 61 height 18
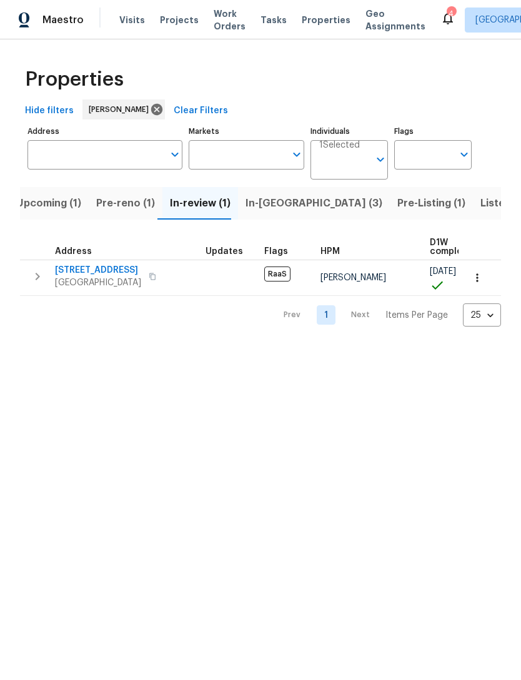
click at [114, 206] on span "Pre-reno (1)" at bounding box center [125, 203] width 59 height 18
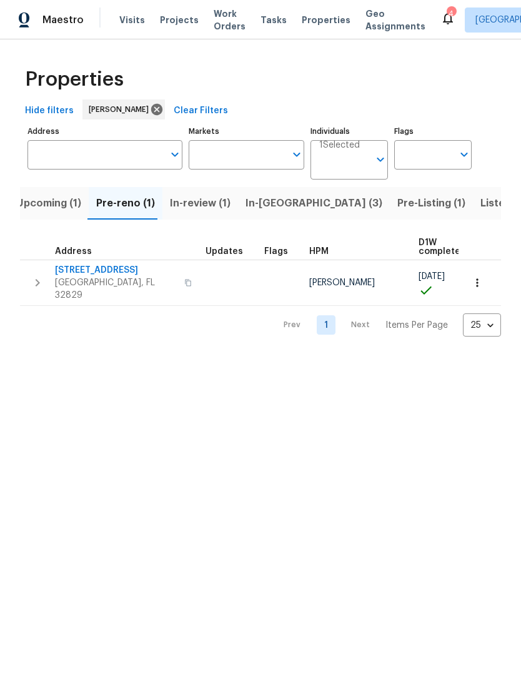
click at [42, 210] on span "Upcoming (1)" at bounding box center [48, 203] width 65 height 18
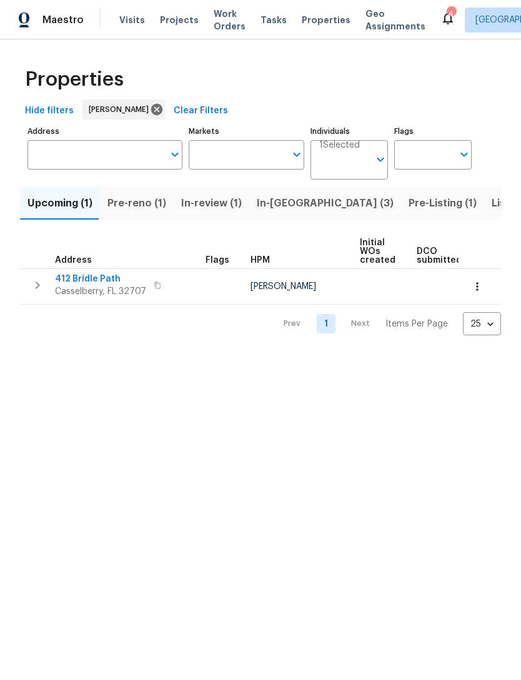
click at [353, 153] on input "Individuals" at bounding box center [344, 164] width 50 height 29
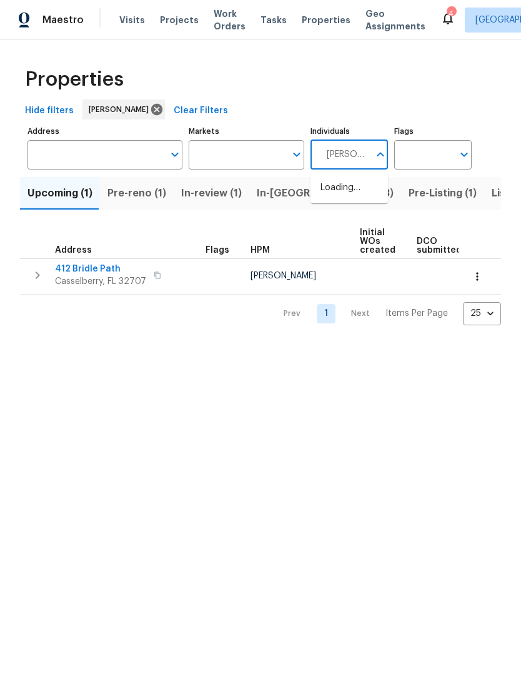
type input "[PERSON_NAME]"
click at [329, 193] on input "checkbox" at bounding box center [334, 194] width 26 height 26
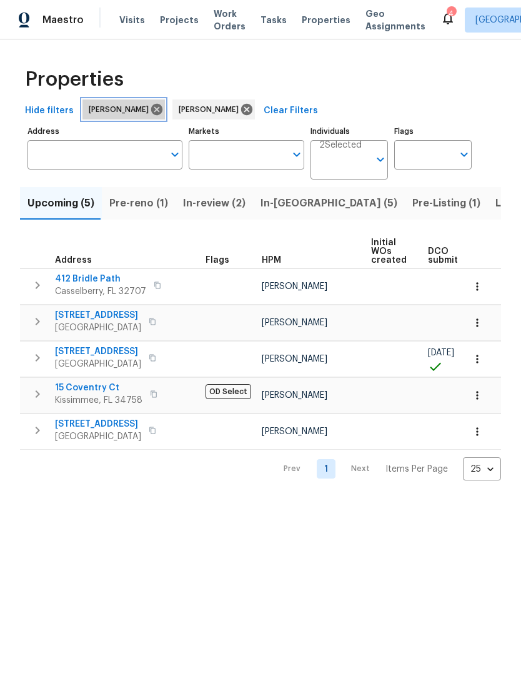
click at [150, 112] on icon at bounding box center [157, 110] width 14 height 14
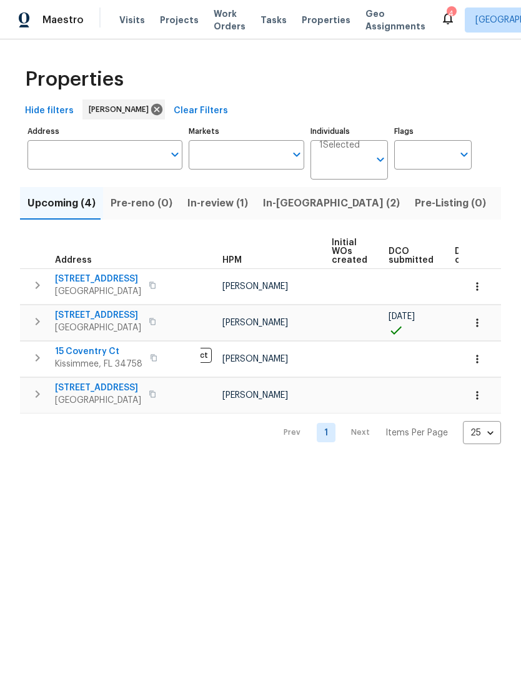
scroll to position [0, 44]
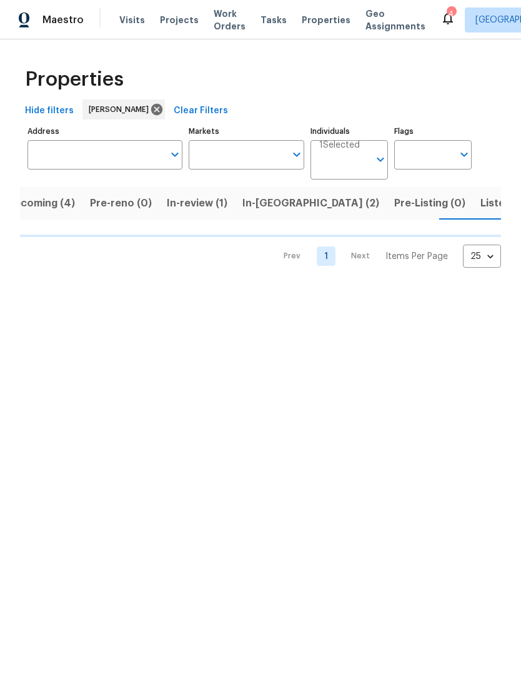
scroll to position [0, 23]
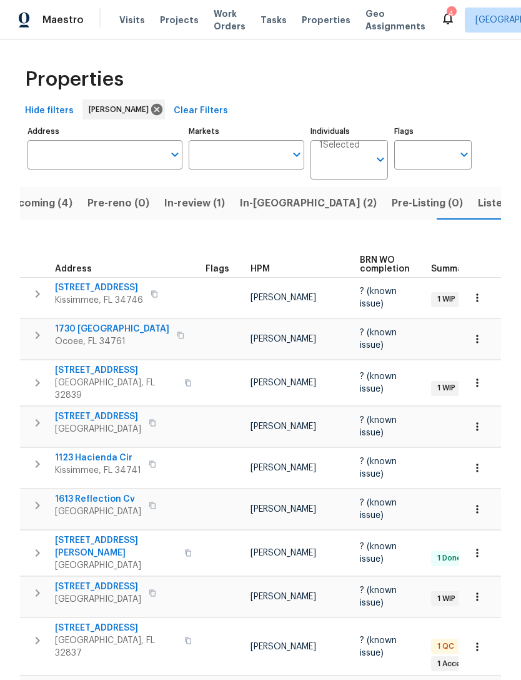
click at [375, 157] on icon "Open" at bounding box center [380, 159] width 15 height 15
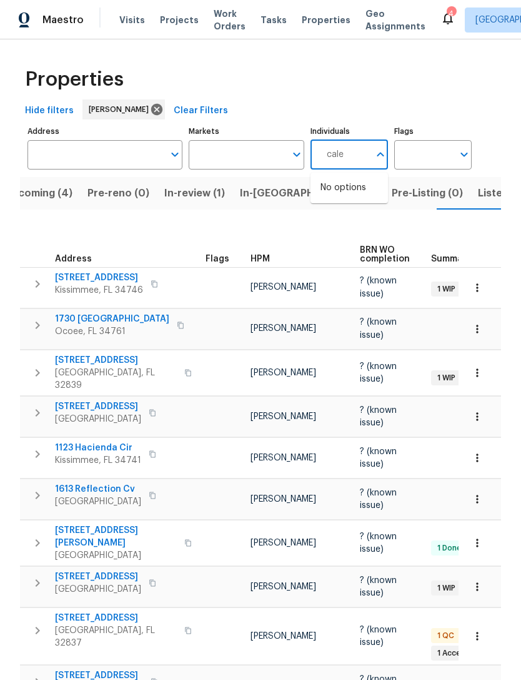
type input "caleb"
click at [357, 190] on li "[PERSON_NAME]" at bounding box center [350, 194] width 58 height 26
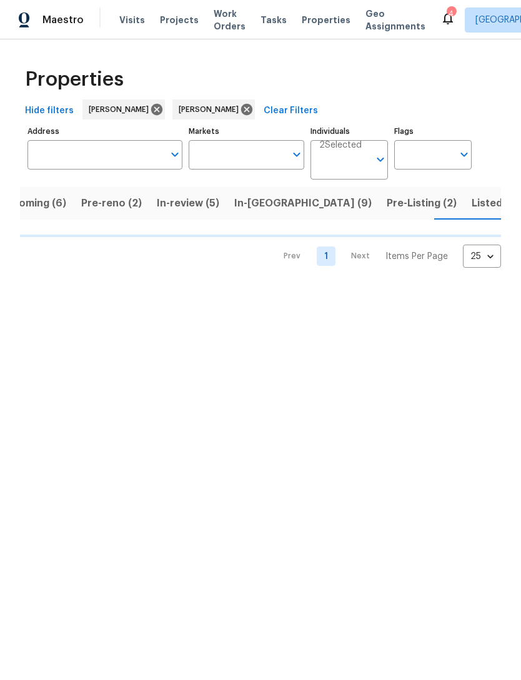
scroll to position [0, 30]
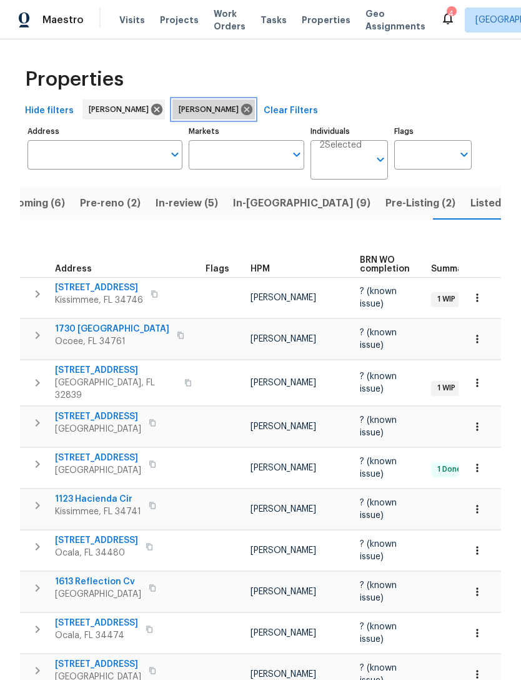
click at [240, 108] on icon at bounding box center [247, 110] width 14 height 14
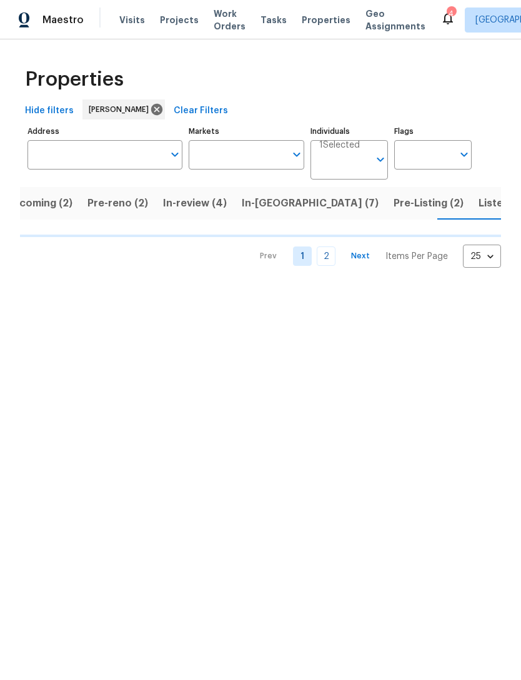
scroll to position [0, 24]
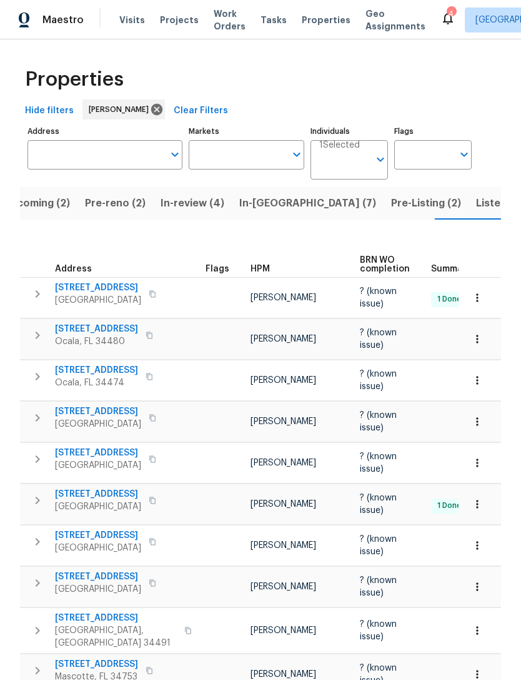
click at [191, 204] on span "In-review (4)" at bounding box center [193, 203] width 64 height 18
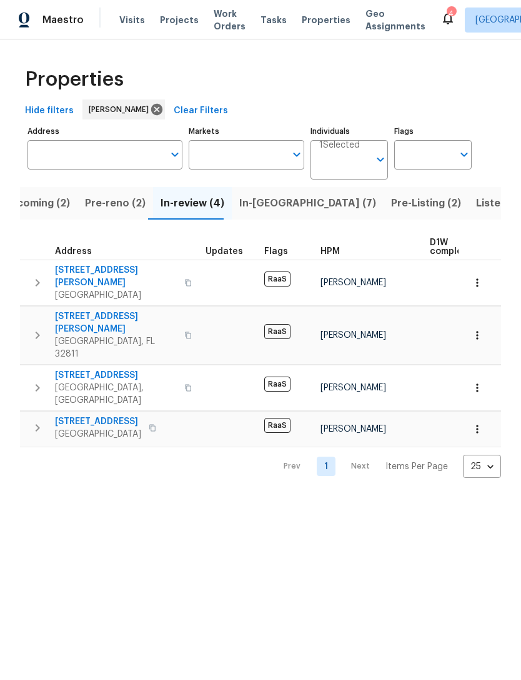
click at [271, 205] on span "In-[GEOGRAPHIC_DATA] (7)" at bounding box center [307, 203] width 137 height 18
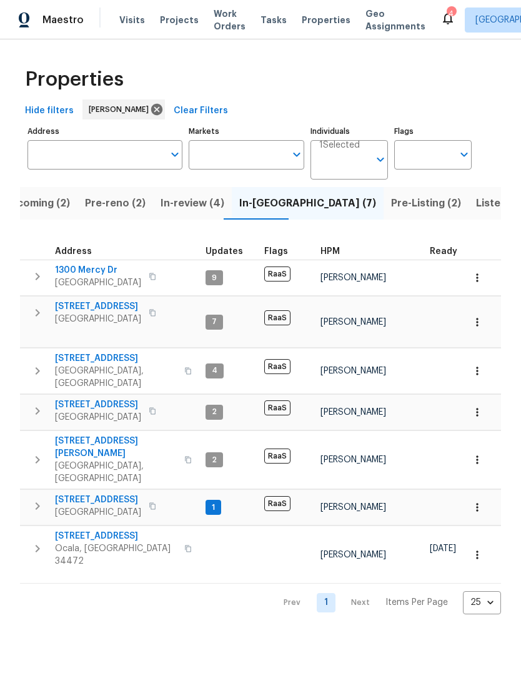
click at [476, 209] on span "Listed (31)" at bounding box center [501, 203] width 51 height 18
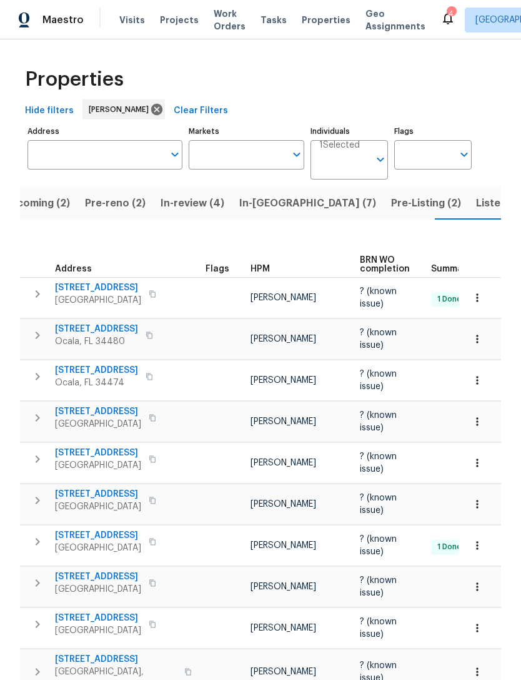
click at [360, 156] on input "Individuals" at bounding box center [344, 164] width 50 height 29
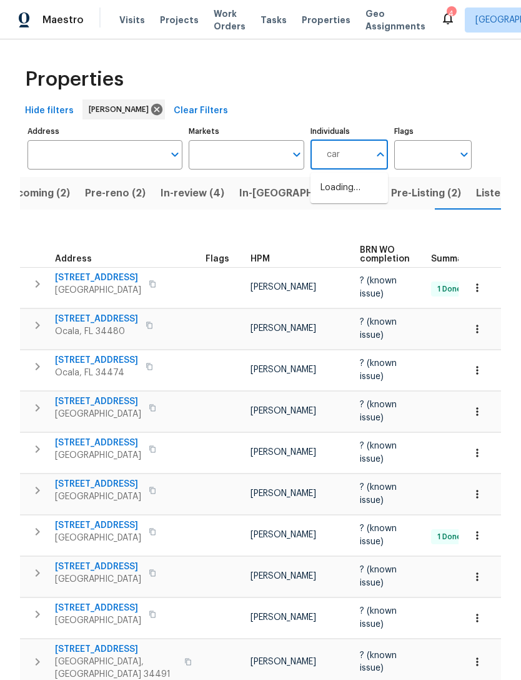
type input "[PERSON_NAME]"
click at [340, 193] on input "checkbox" at bounding box center [334, 194] width 26 height 26
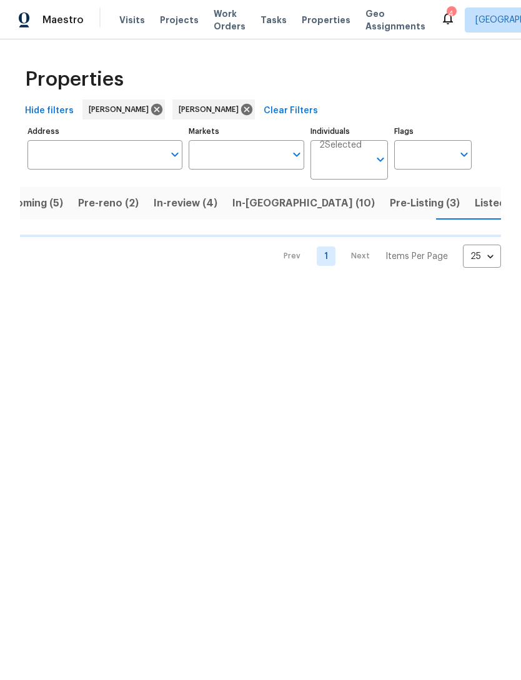
scroll to position [0, 34]
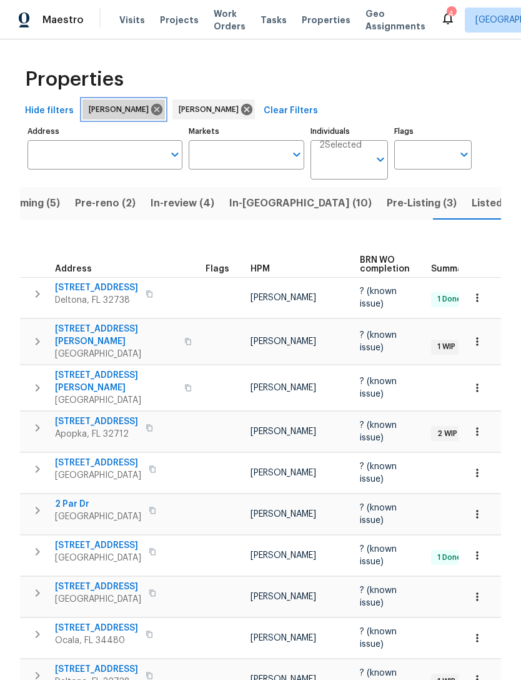
click at [151, 108] on icon at bounding box center [156, 109] width 11 height 11
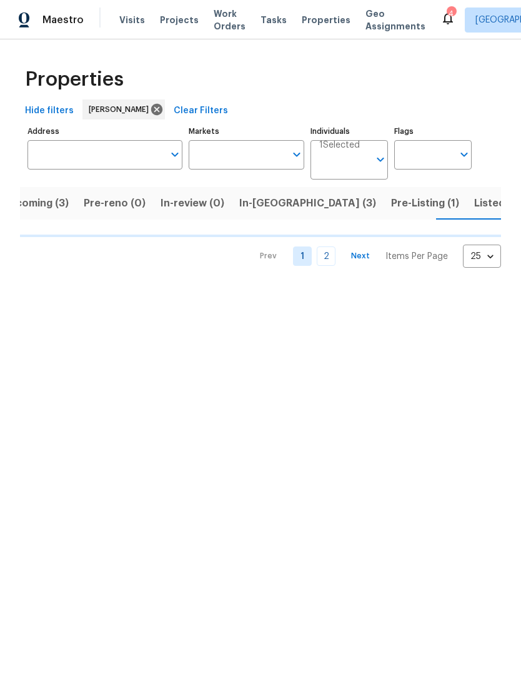
scroll to position [0, 27]
